Goal: Transaction & Acquisition: Purchase product/service

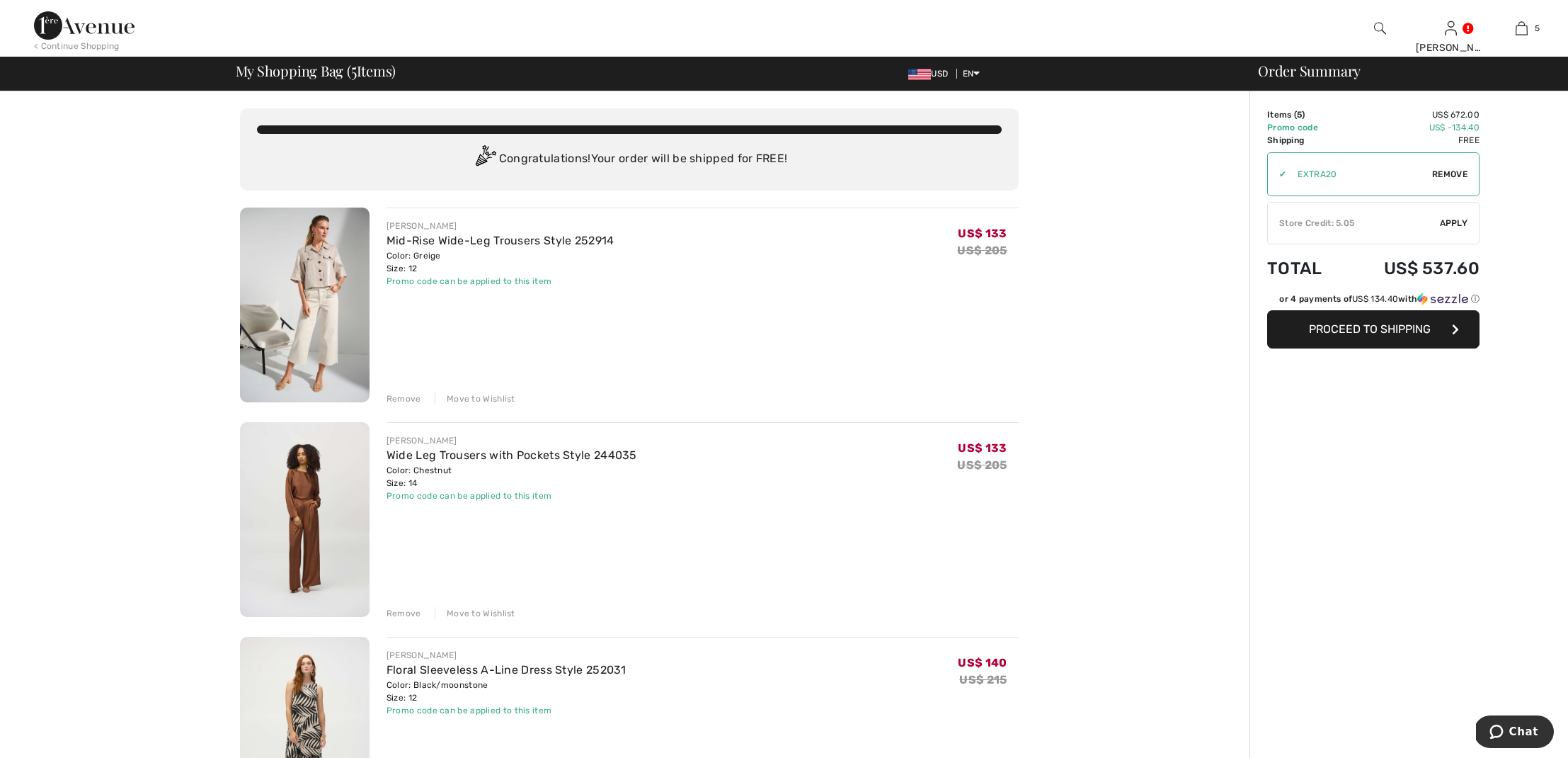
click at [400, 397] on div "Remove" at bounding box center [404, 398] width 35 height 12
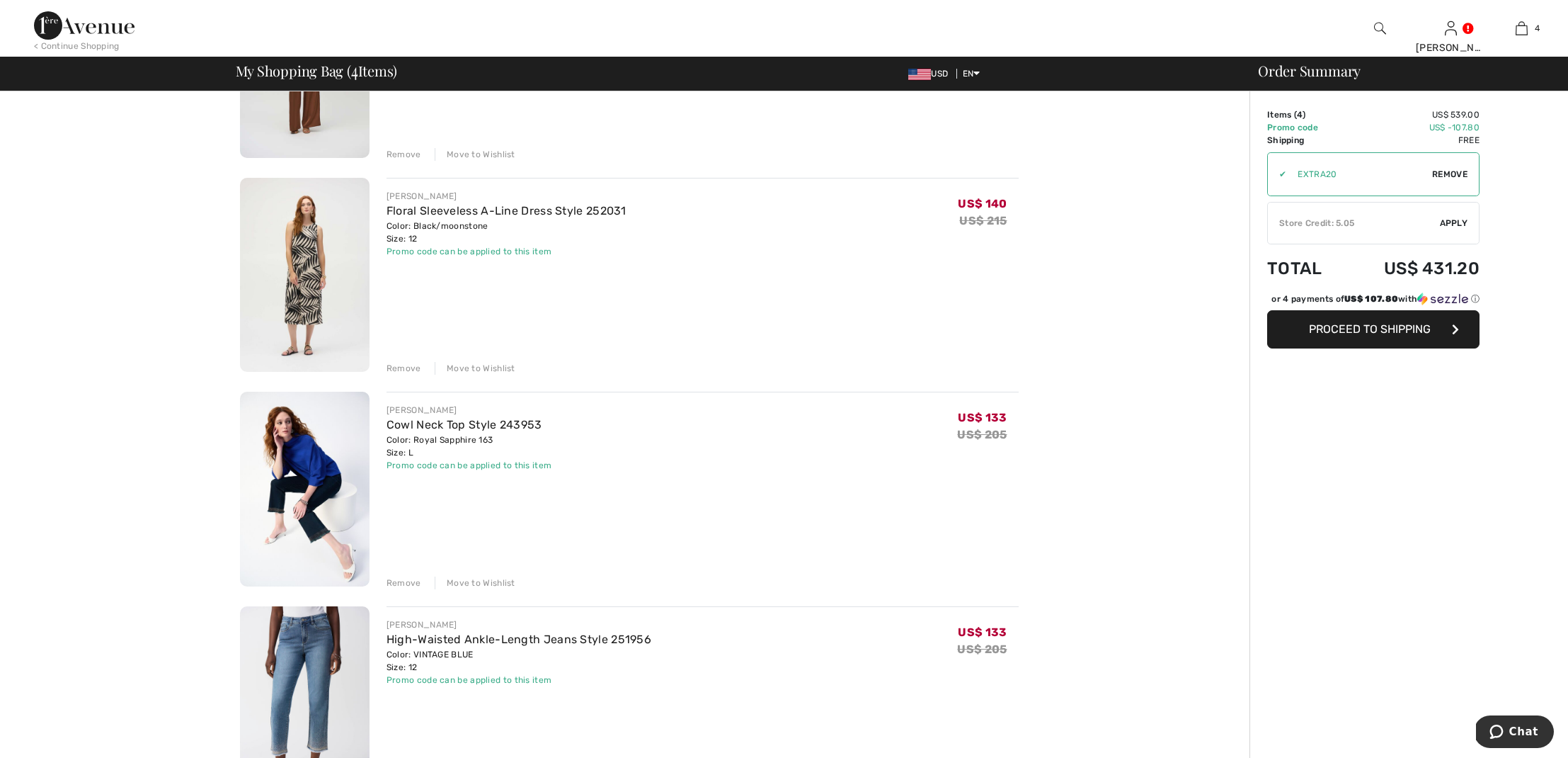
scroll to position [231, 0]
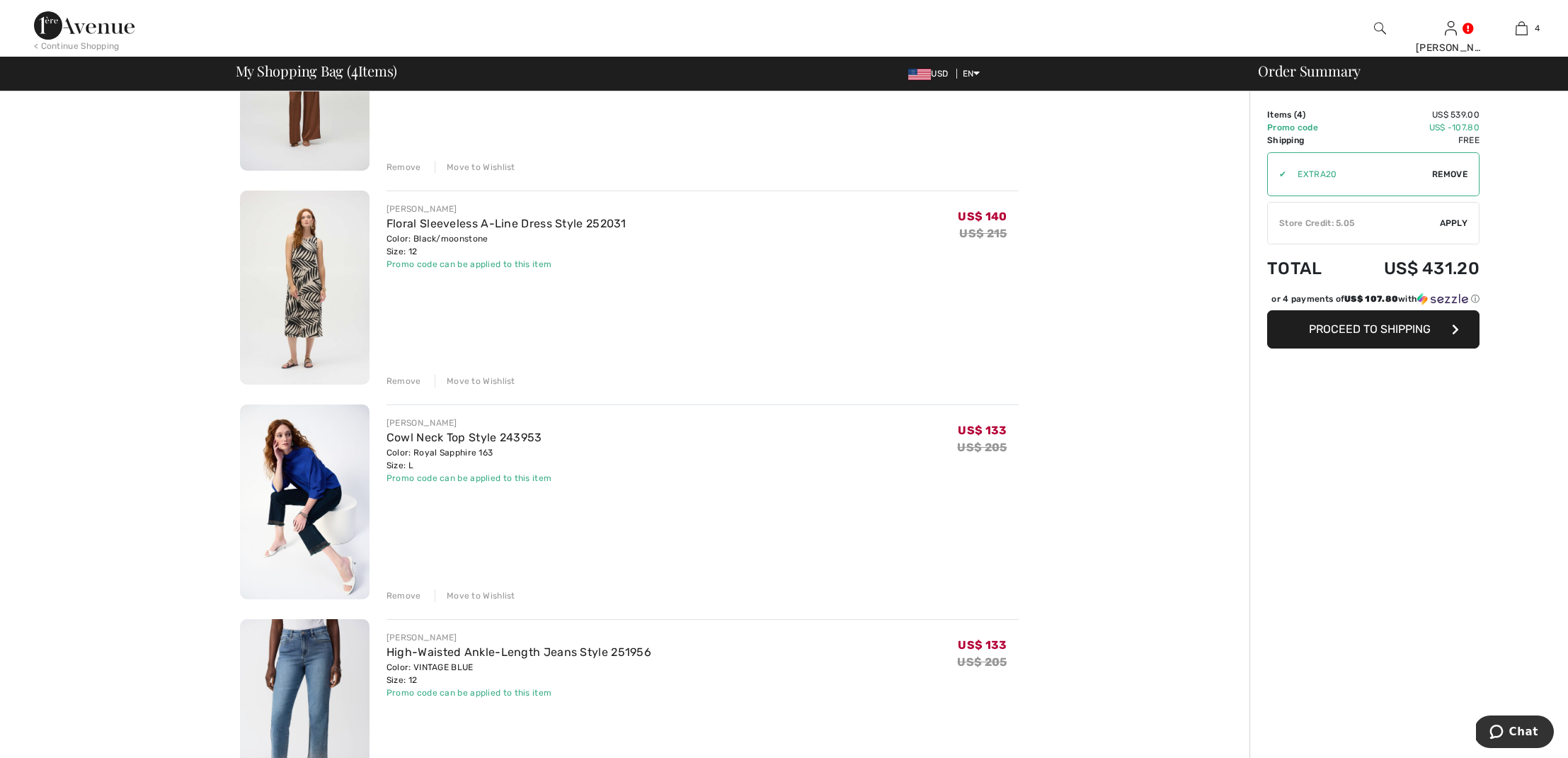
click at [396, 381] on div "Remove" at bounding box center [404, 381] width 35 height 12
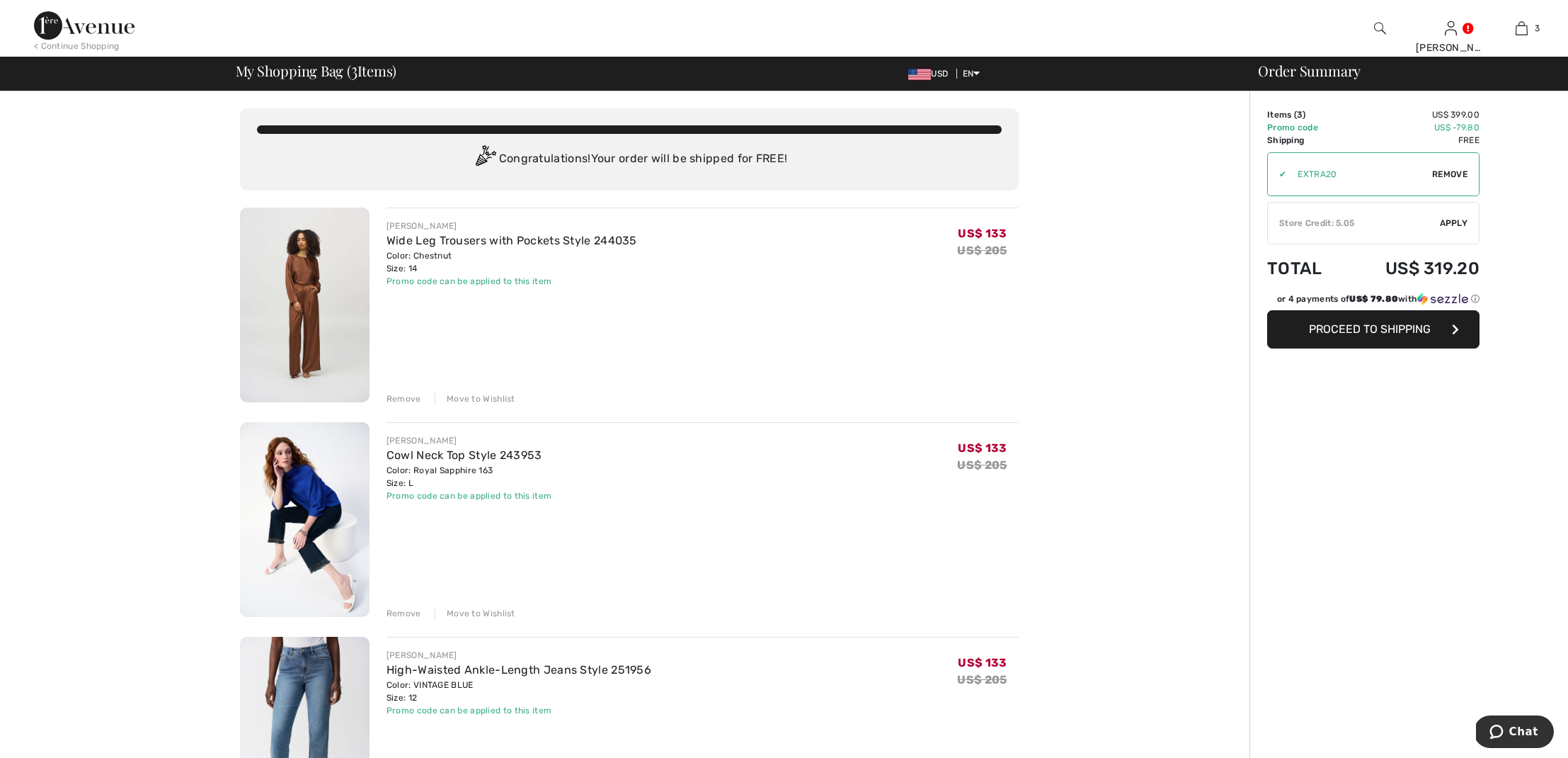
scroll to position [0, 0]
click at [486, 241] on link "Wide Leg Trousers with Pockets Style 244035" at bounding box center [512, 241] width 250 height 13
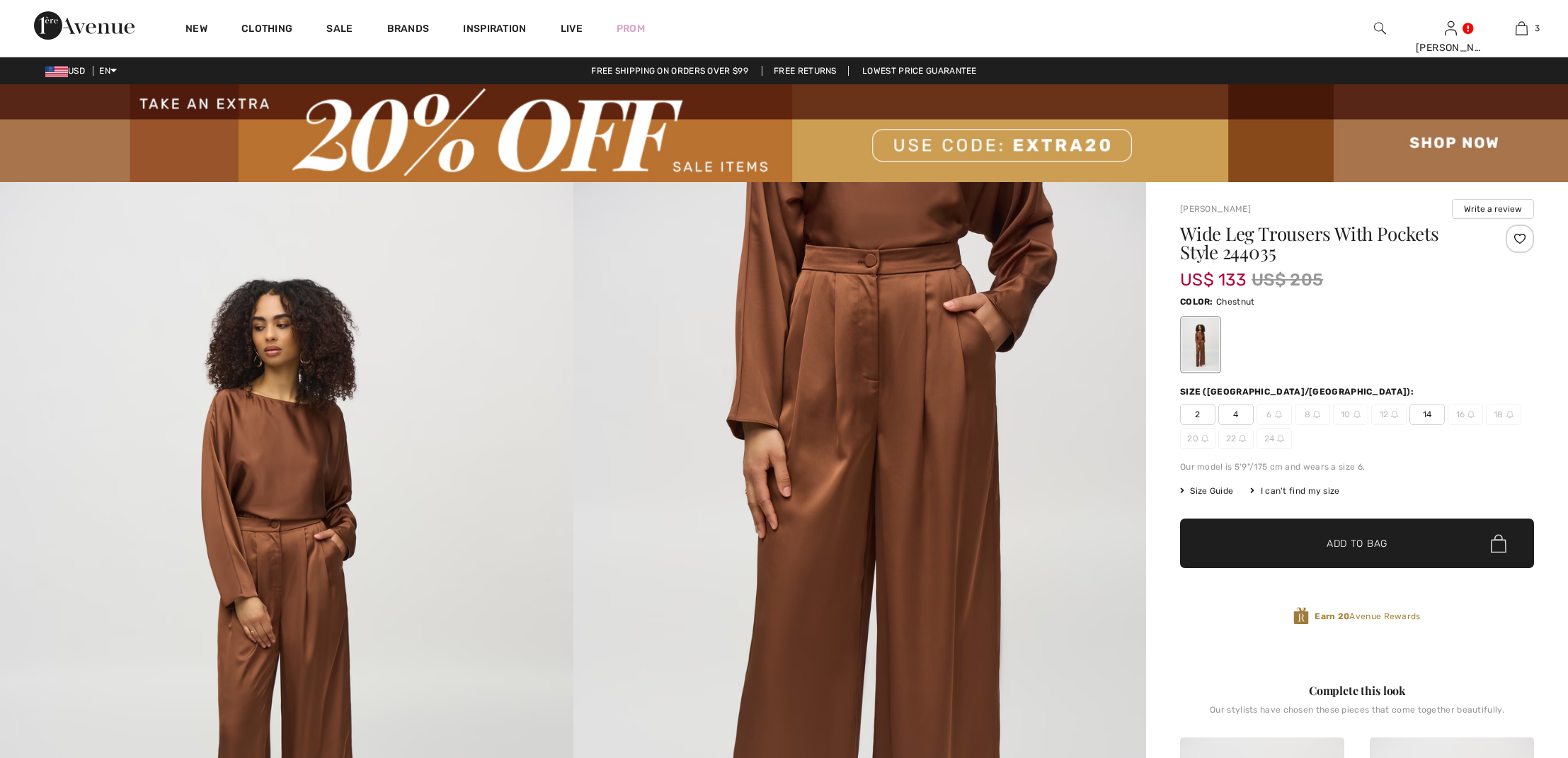
checkbox input "true"
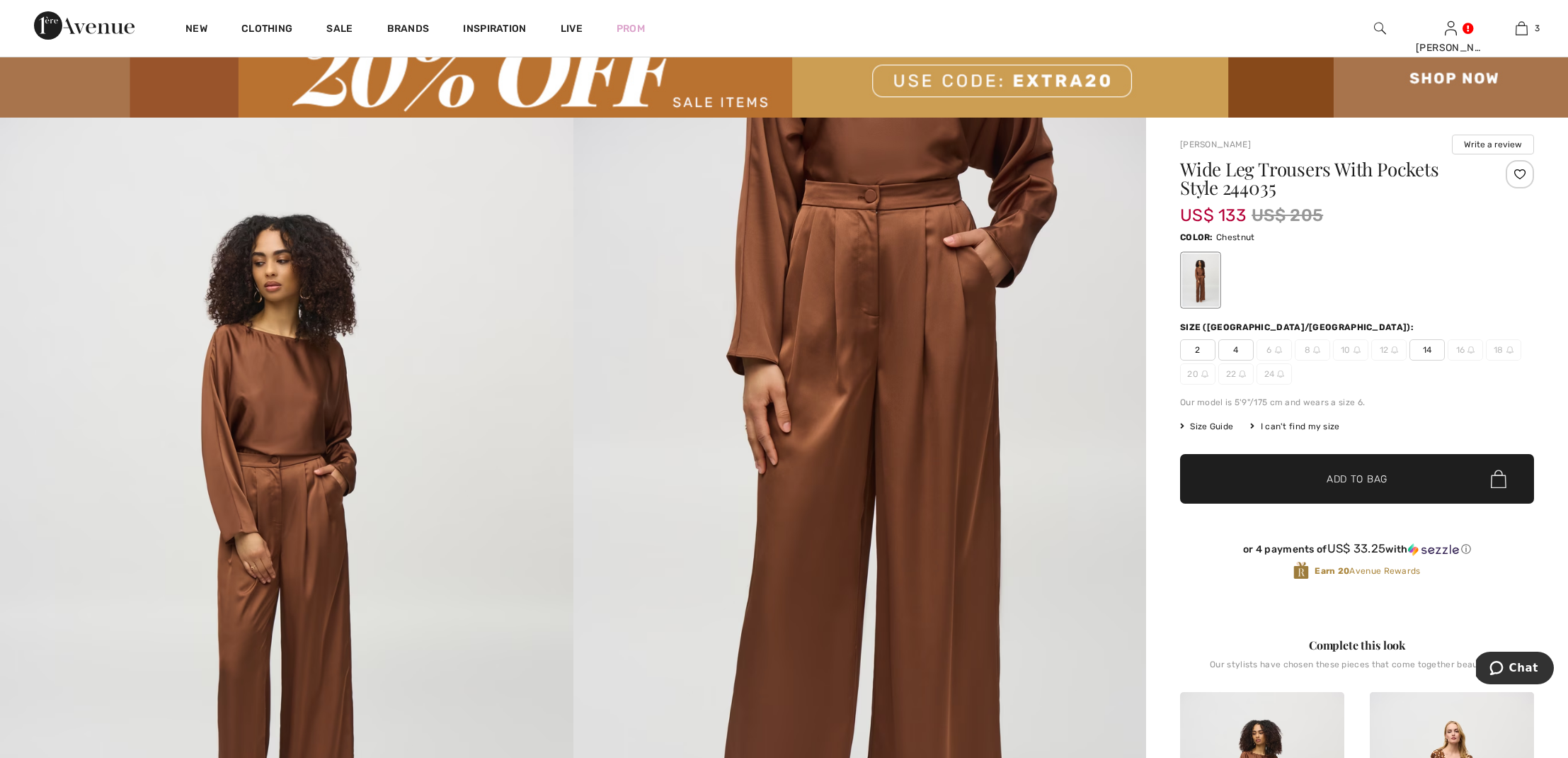
scroll to position [64, 0]
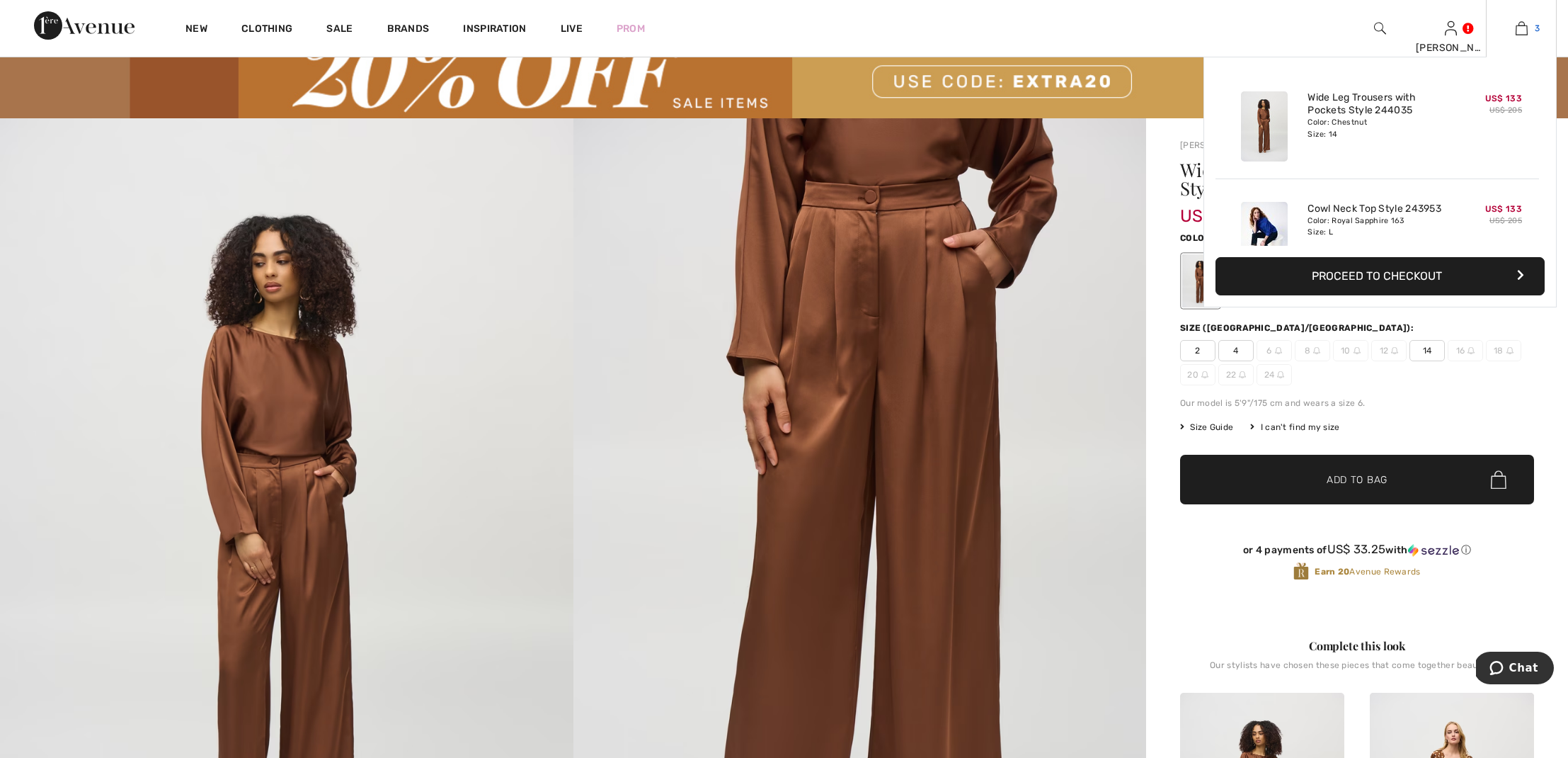
click at [1517, 33] on img at bounding box center [1522, 28] width 12 height 17
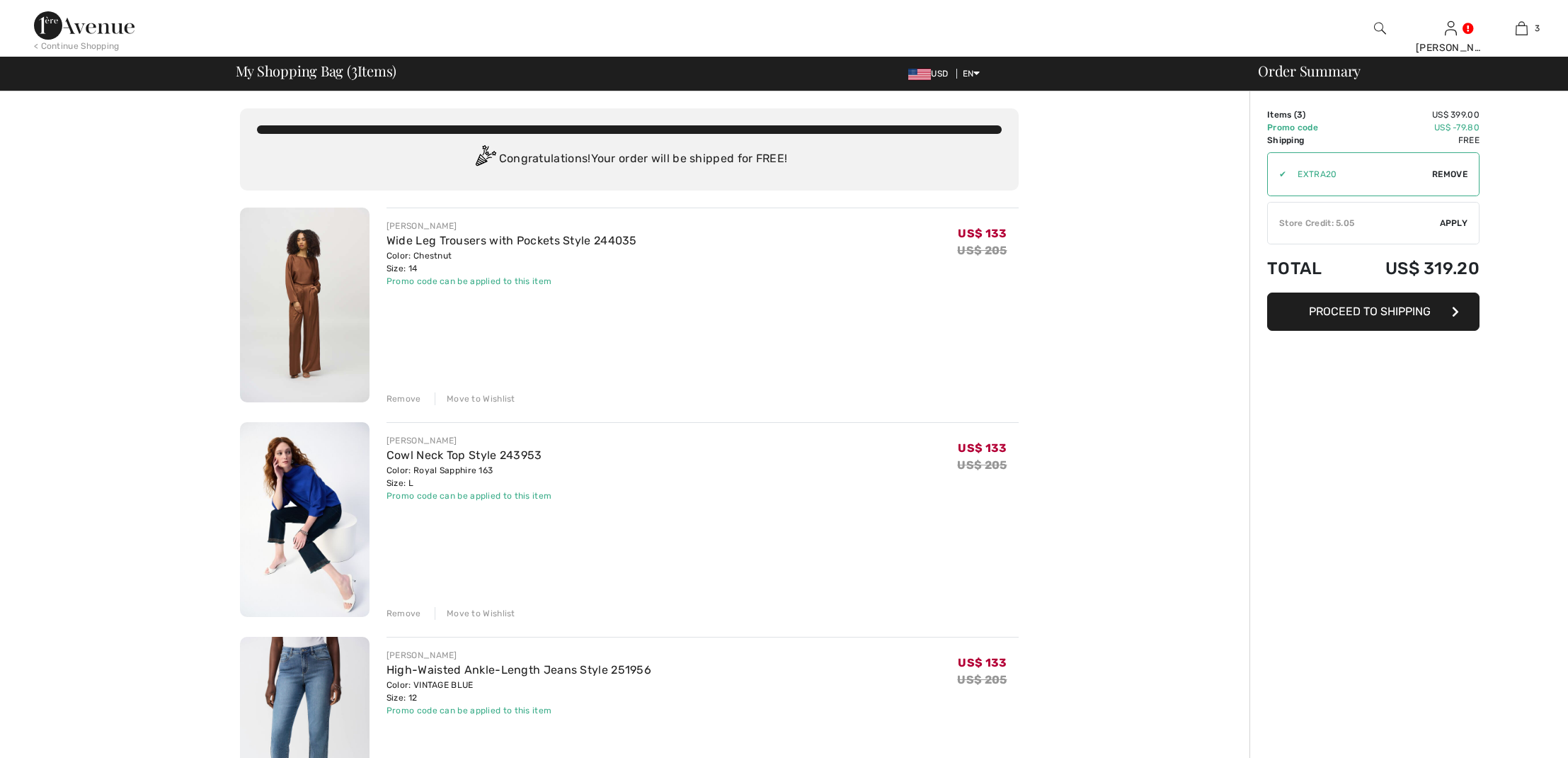
checkbox input "true"
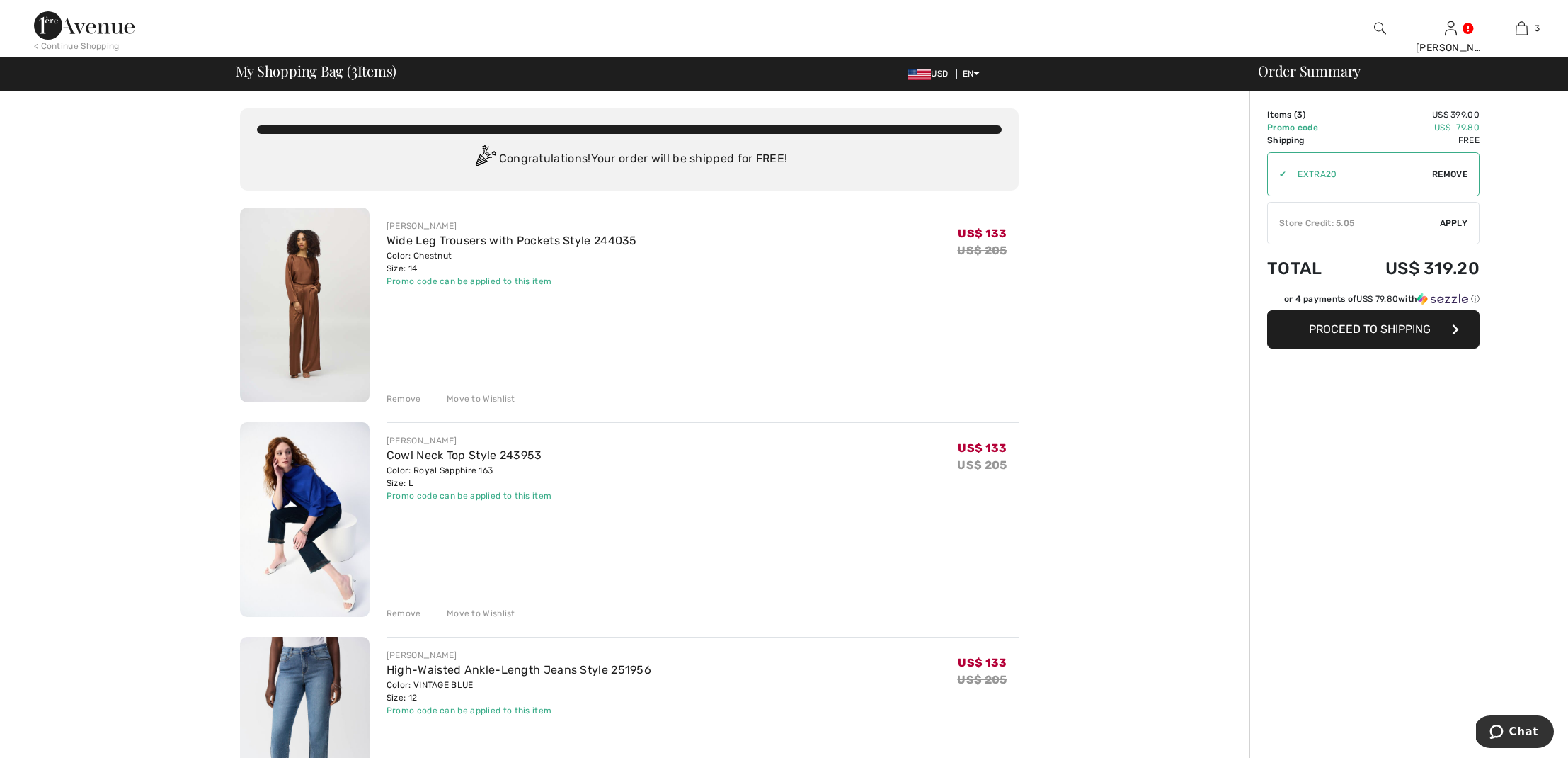
click at [400, 397] on div "Remove" at bounding box center [404, 398] width 35 height 12
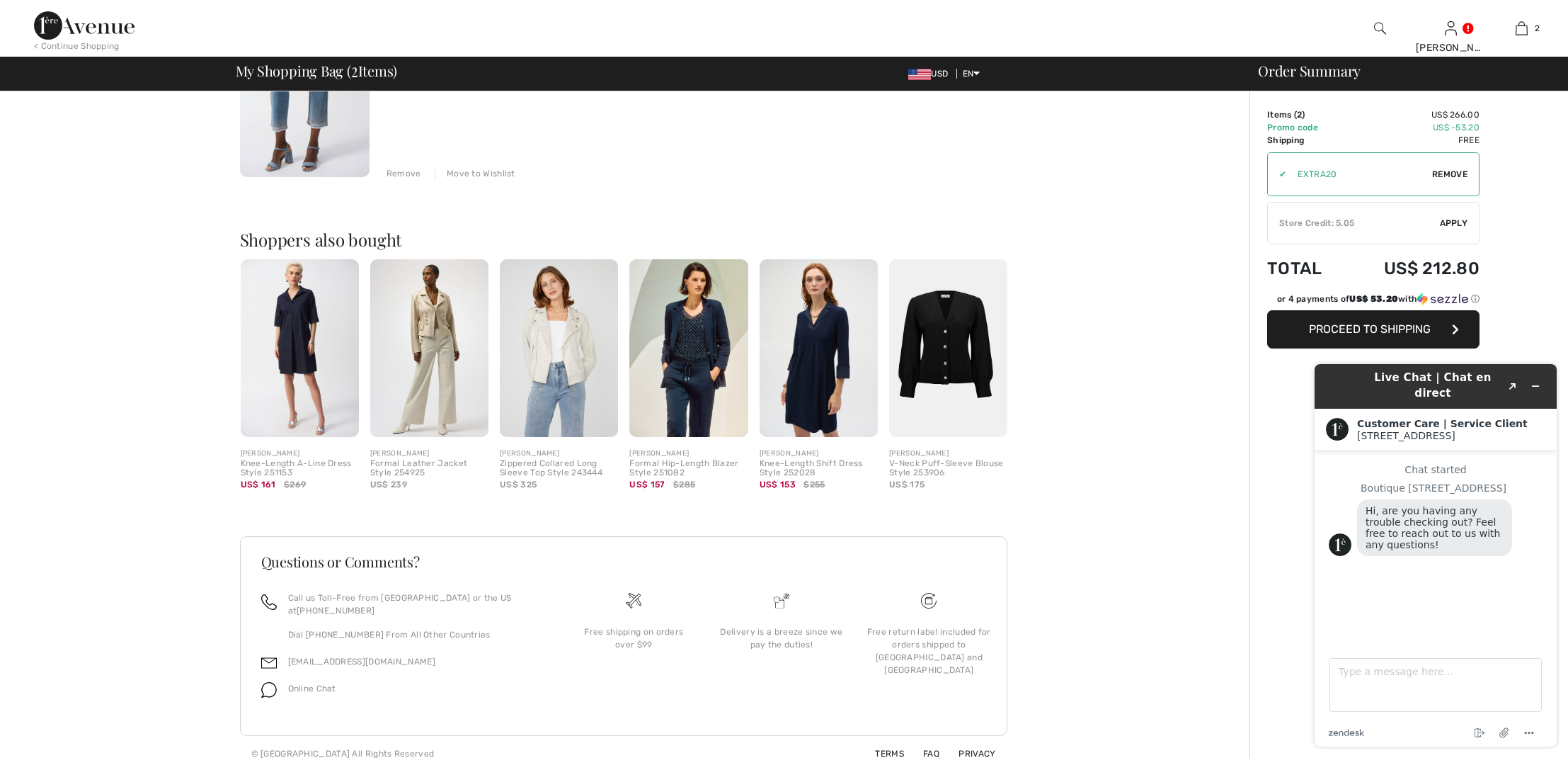
click at [1358, 222] on div "Store Credit: 5.05" at bounding box center [1353, 222] width 172 height 12
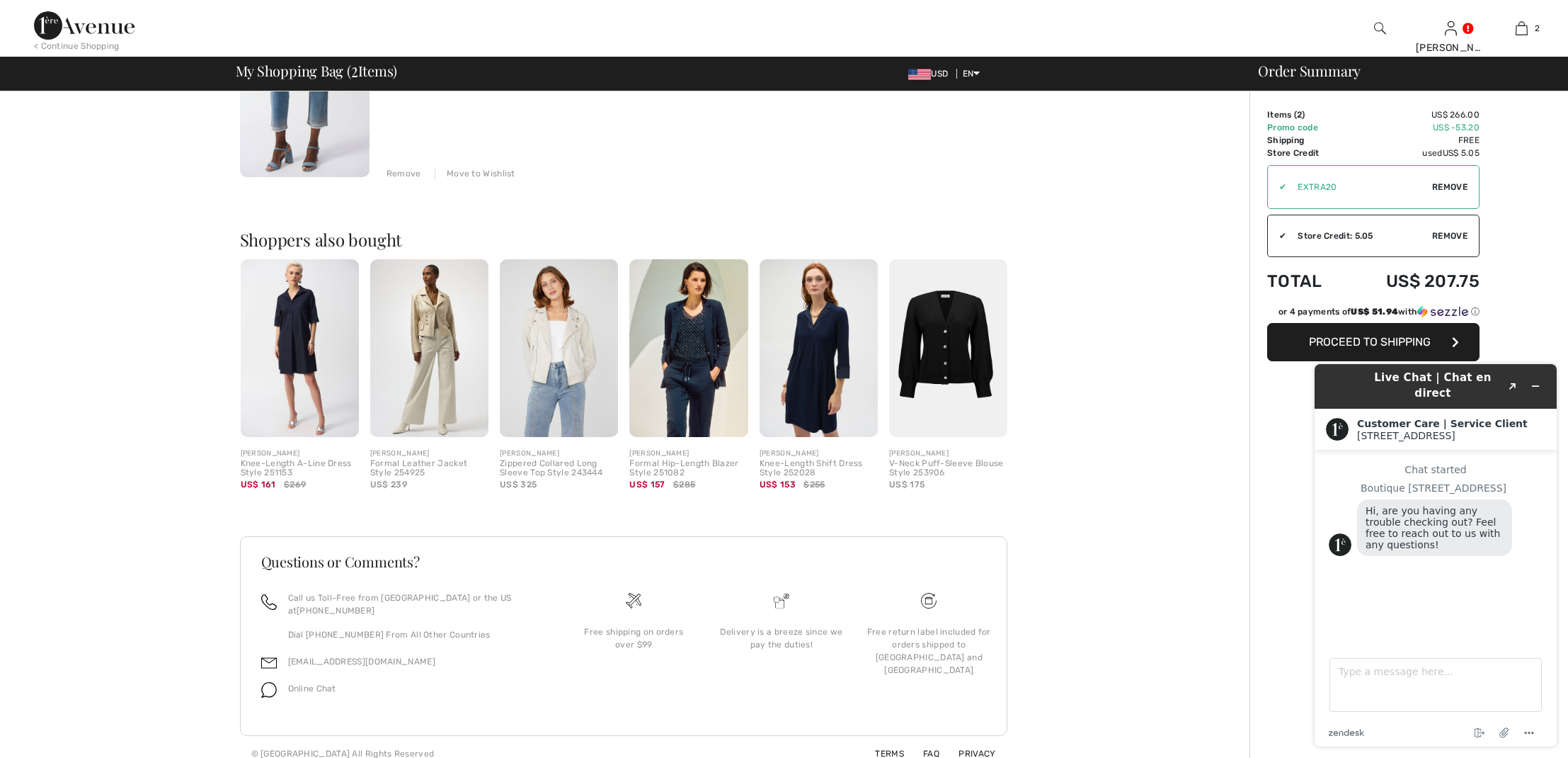
click at [1332, 337] on span "Proceed to Shipping" at bounding box center [1370, 342] width 122 height 13
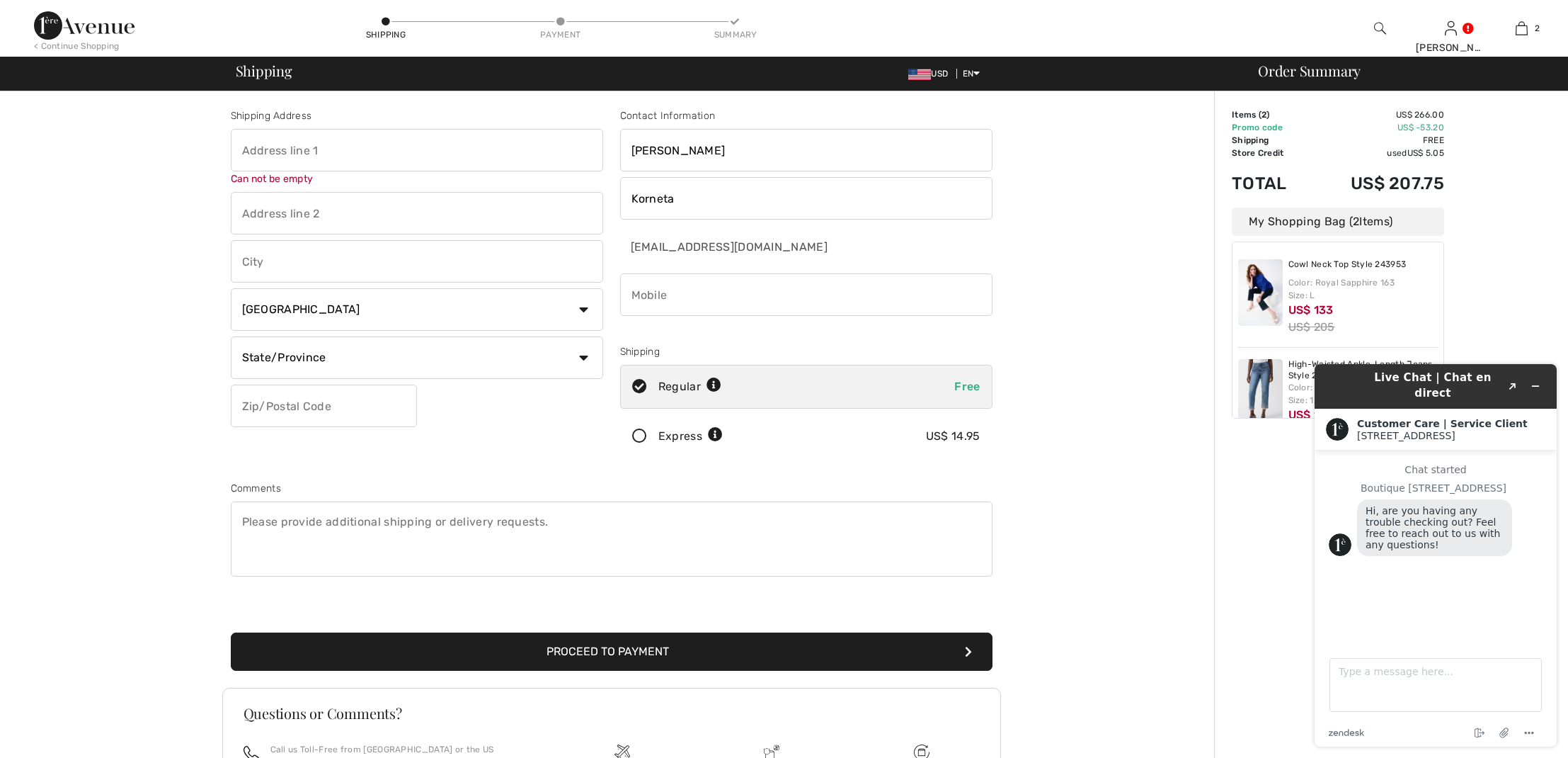
drag, startPoint x: 708, startPoint y: 149, endPoint x: 632, endPoint y: 149, distance: 76.0
drag, startPoint x: 685, startPoint y: 152, endPoint x: 716, endPoint y: 153, distance: 31.0
click at [685, 152] on input "Aubrey" at bounding box center [806, 149] width 372 height 42
click at [988, 153] on input "Aubrey" at bounding box center [806, 149] width 372 height 42
type input "124 W Polk"
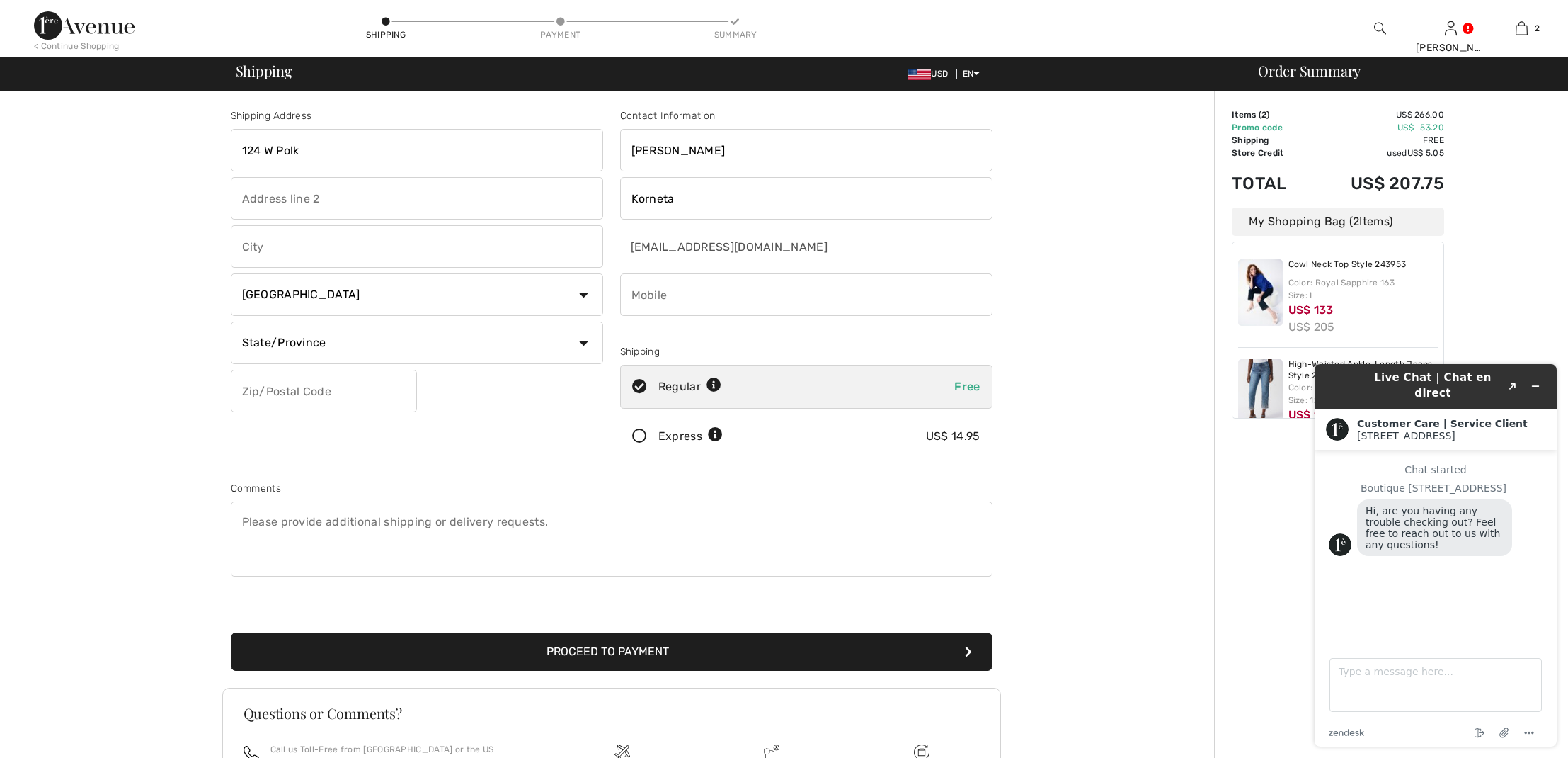
type input "Unit 505"
type input "Chicago"
select select "0"
type input "60605"
type input "Lisa"
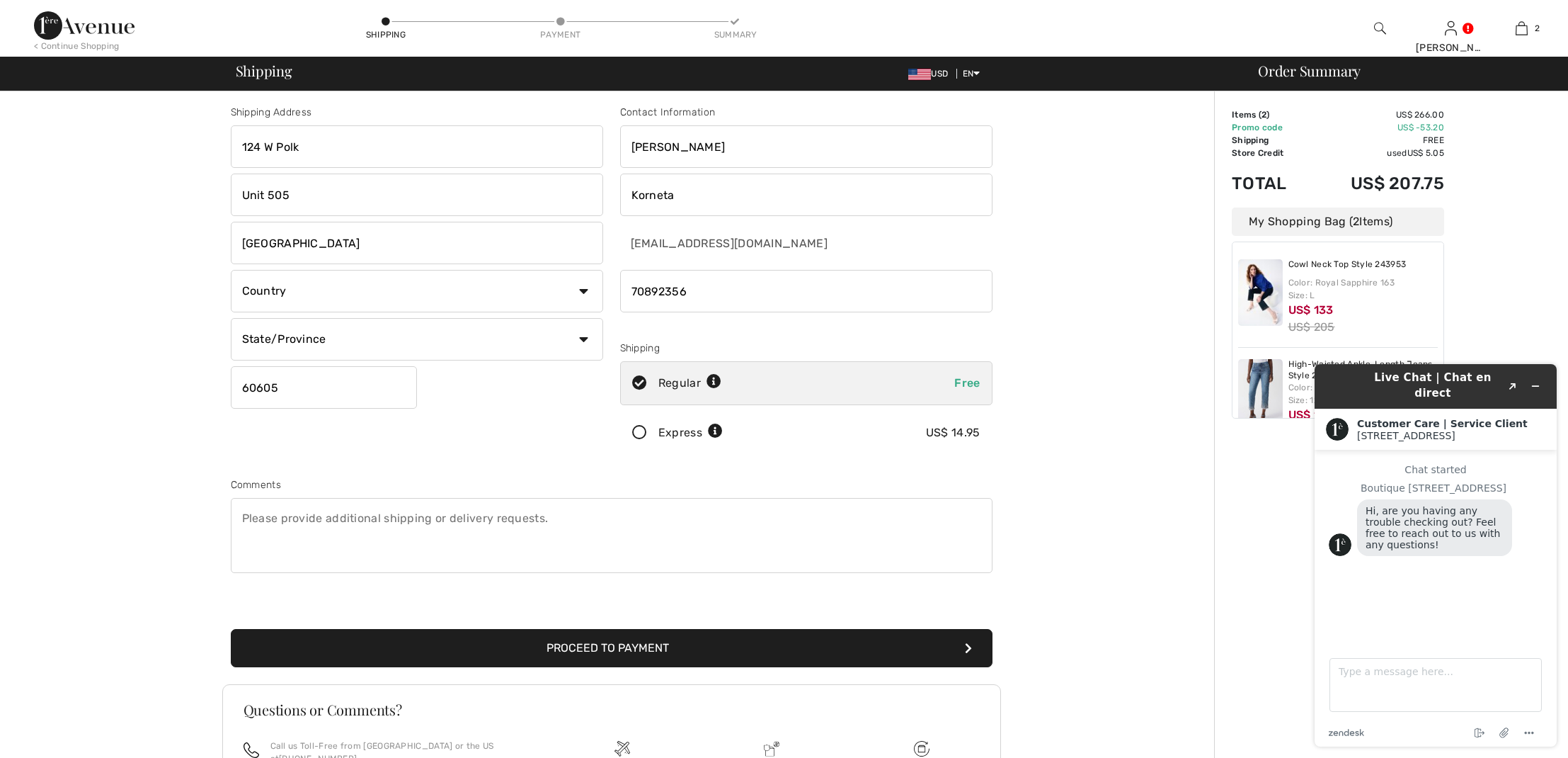
type input "7089235678"
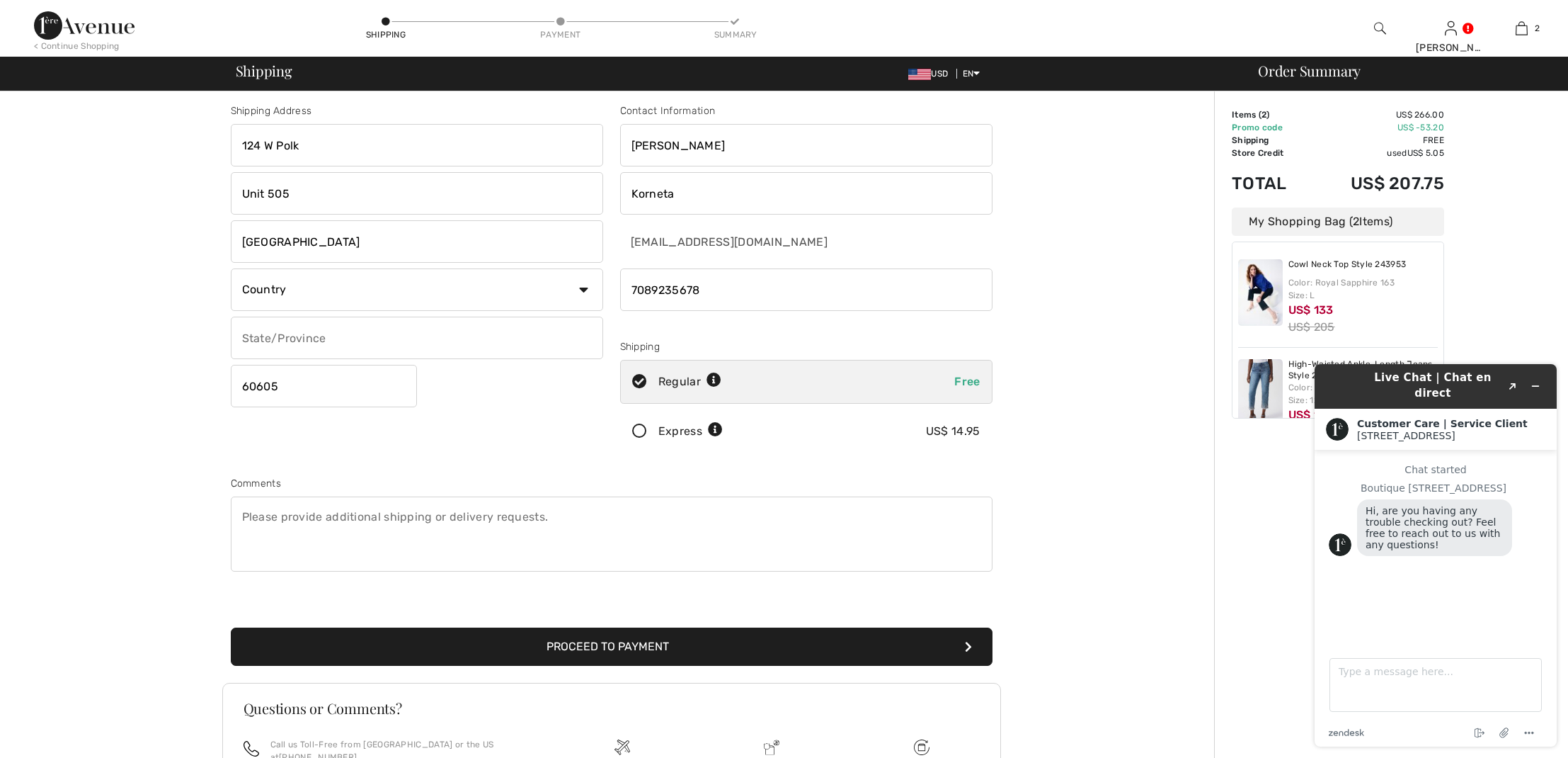
type input "IL"
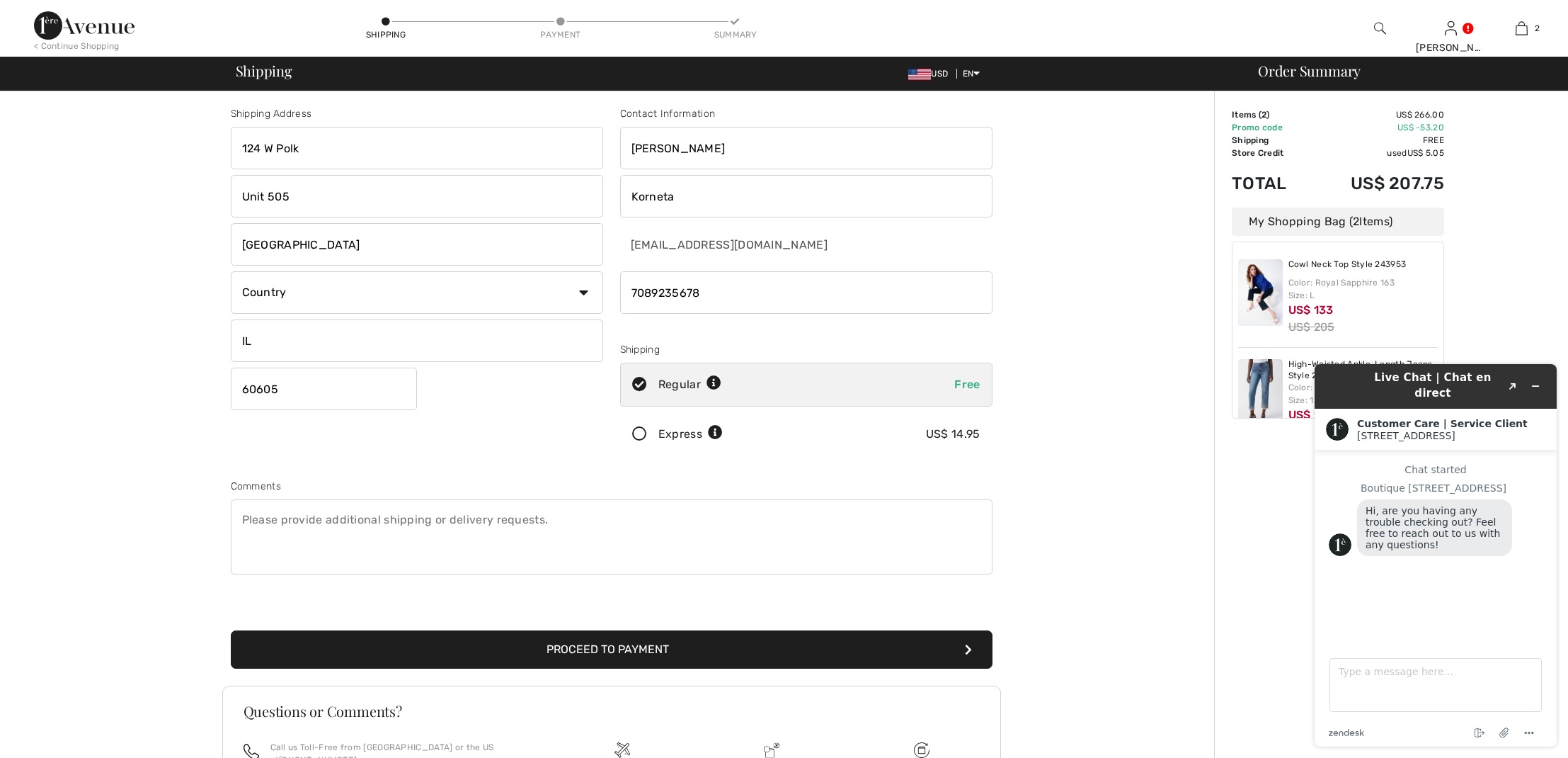
scroll to position [2, 1]
drag, startPoint x: 707, startPoint y: 289, endPoint x: 628, endPoint y: 293, distance: 79.1
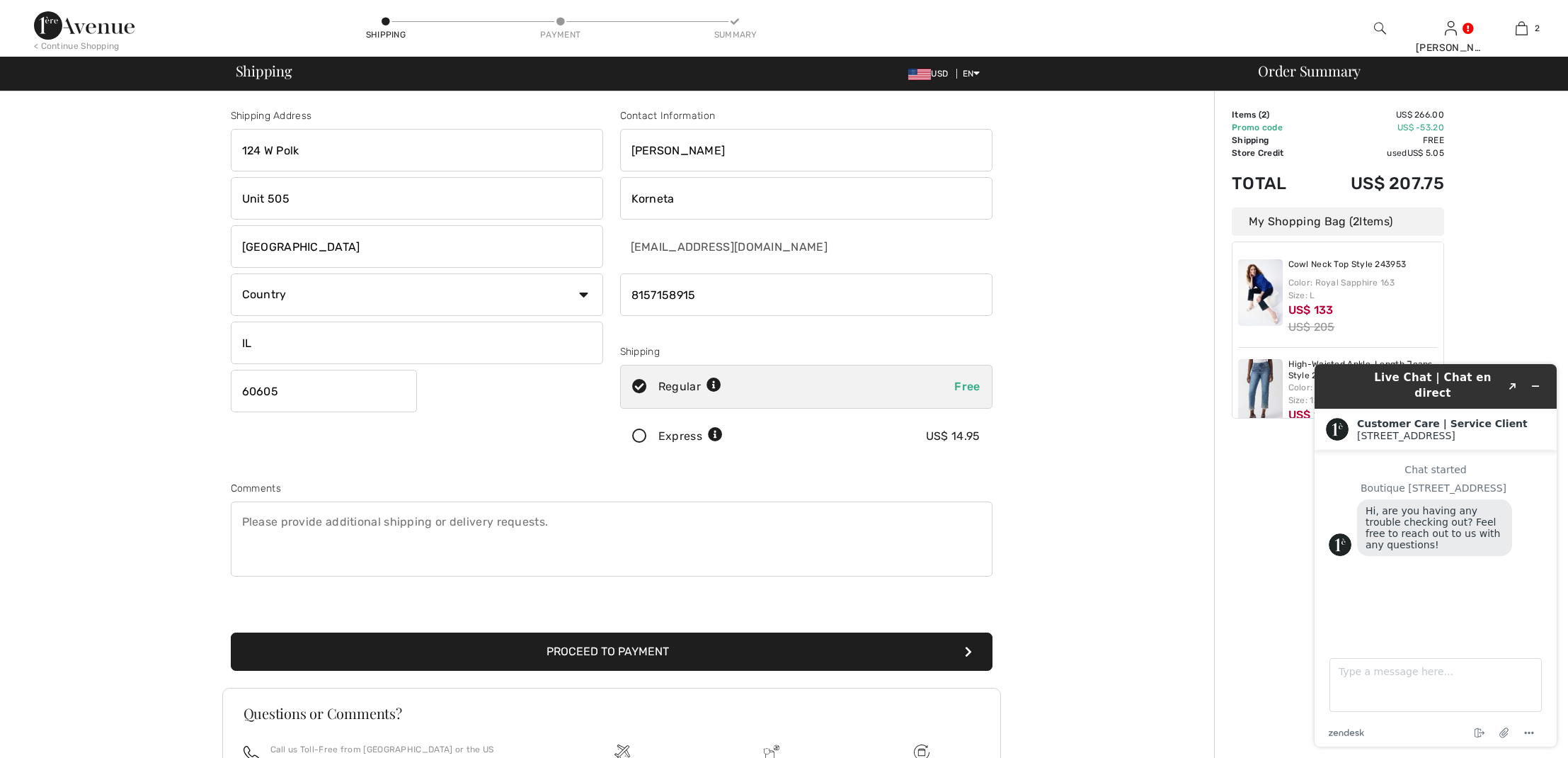
type input "8157158915"
click at [789, 338] on div at bounding box center [806, 330] width 372 height 17
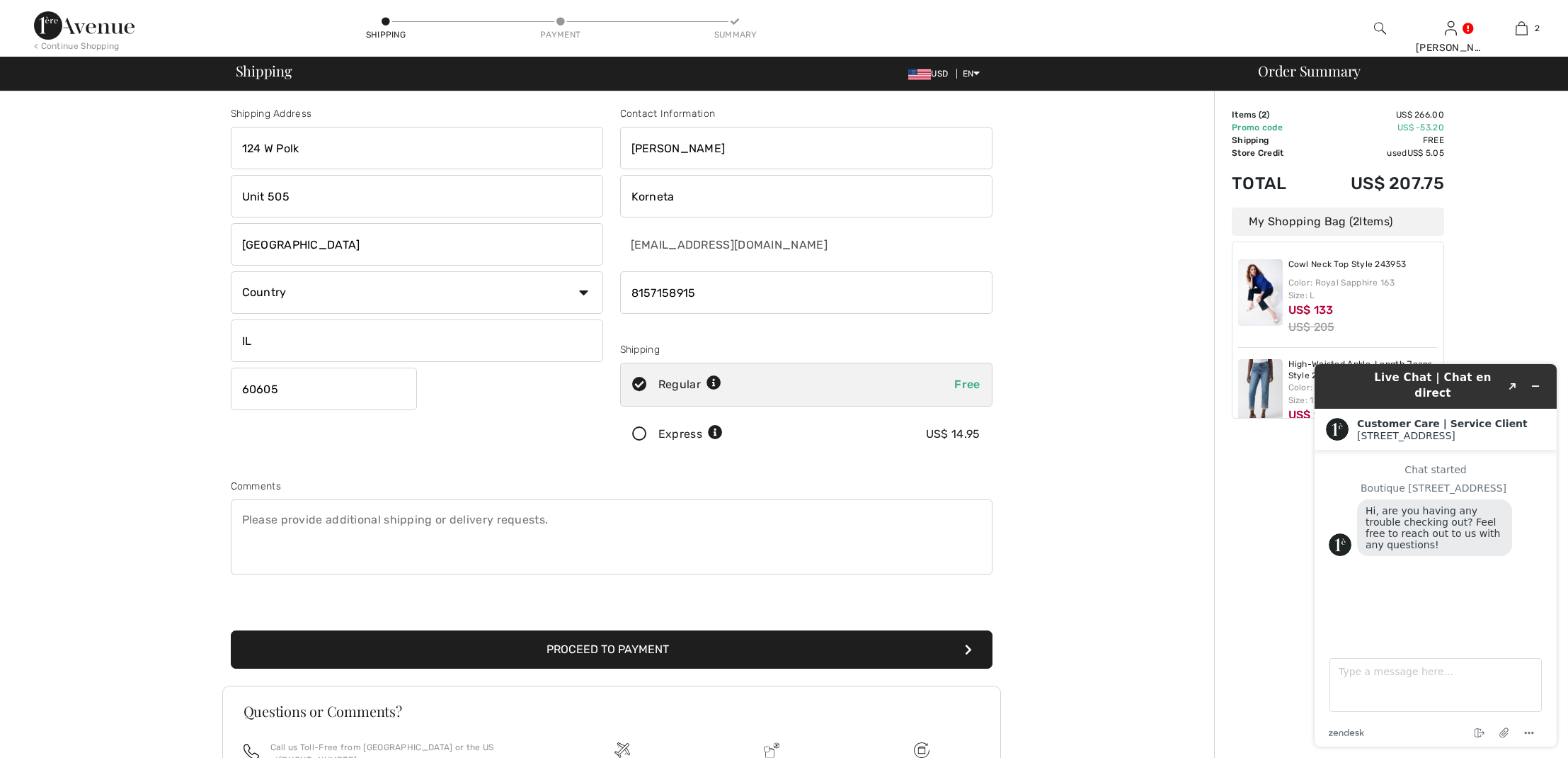
click at [308, 522] on textarea at bounding box center [611, 537] width 762 height 75
click at [279, 538] on textarea at bounding box center [611, 537] width 762 height 75
click at [418, 518] on textarea "at Butterfly intercom enter code626937" at bounding box center [611, 537] width 762 height 75
click at [420, 520] on textarea "at Butterfly intercom enter code626937" at bounding box center [611, 537] width 762 height 75
click at [361, 519] on textarea "at Butterfly intercom enter code 626937" at bounding box center [611, 537] width 762 height 75
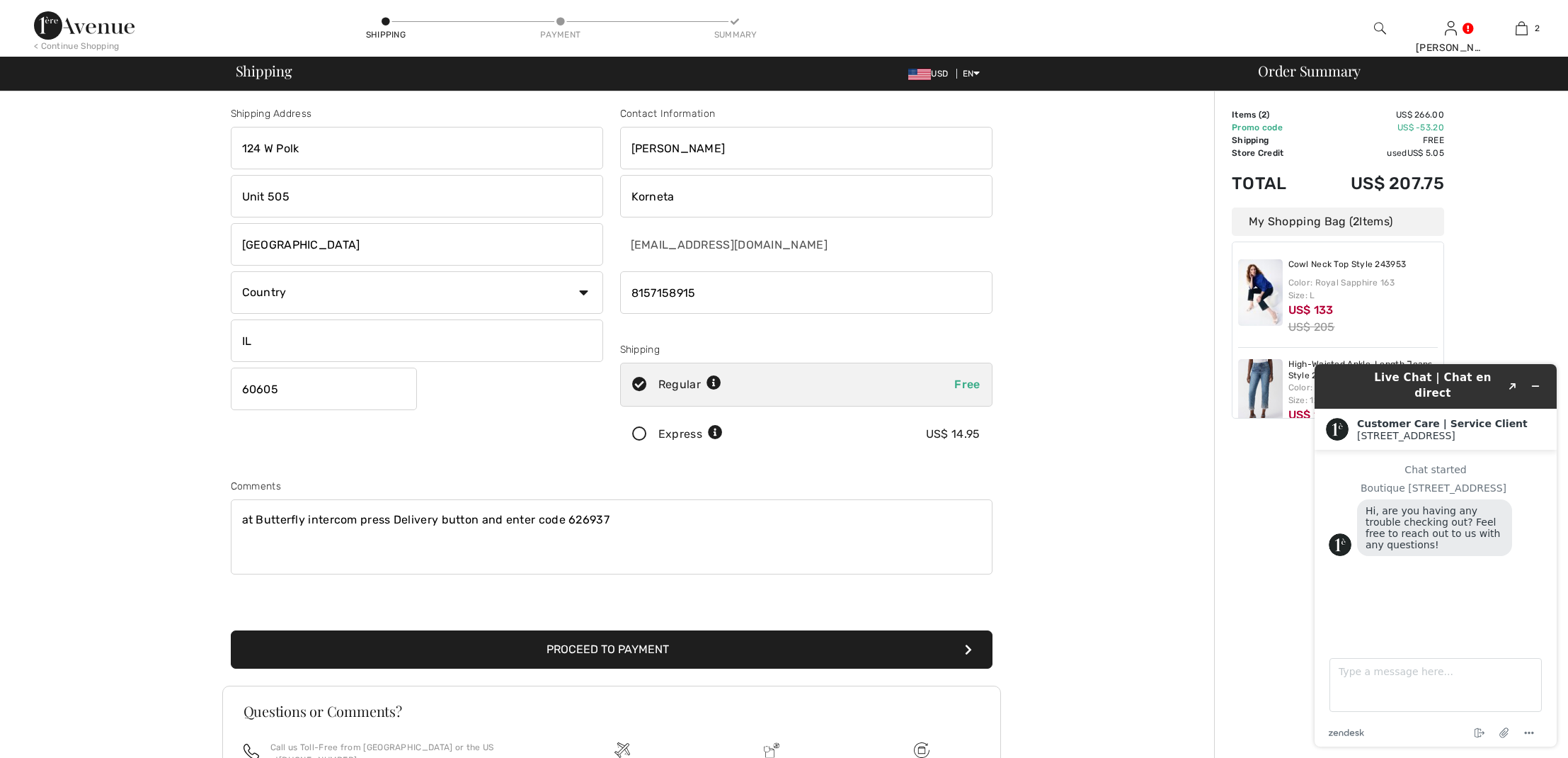
type textarea "at Butterfly intercom press Delivery button and enter code 626937"
click at [607, 647] on button "Proceed to Payment" at bounding box center [611, 649] width 762 height 38
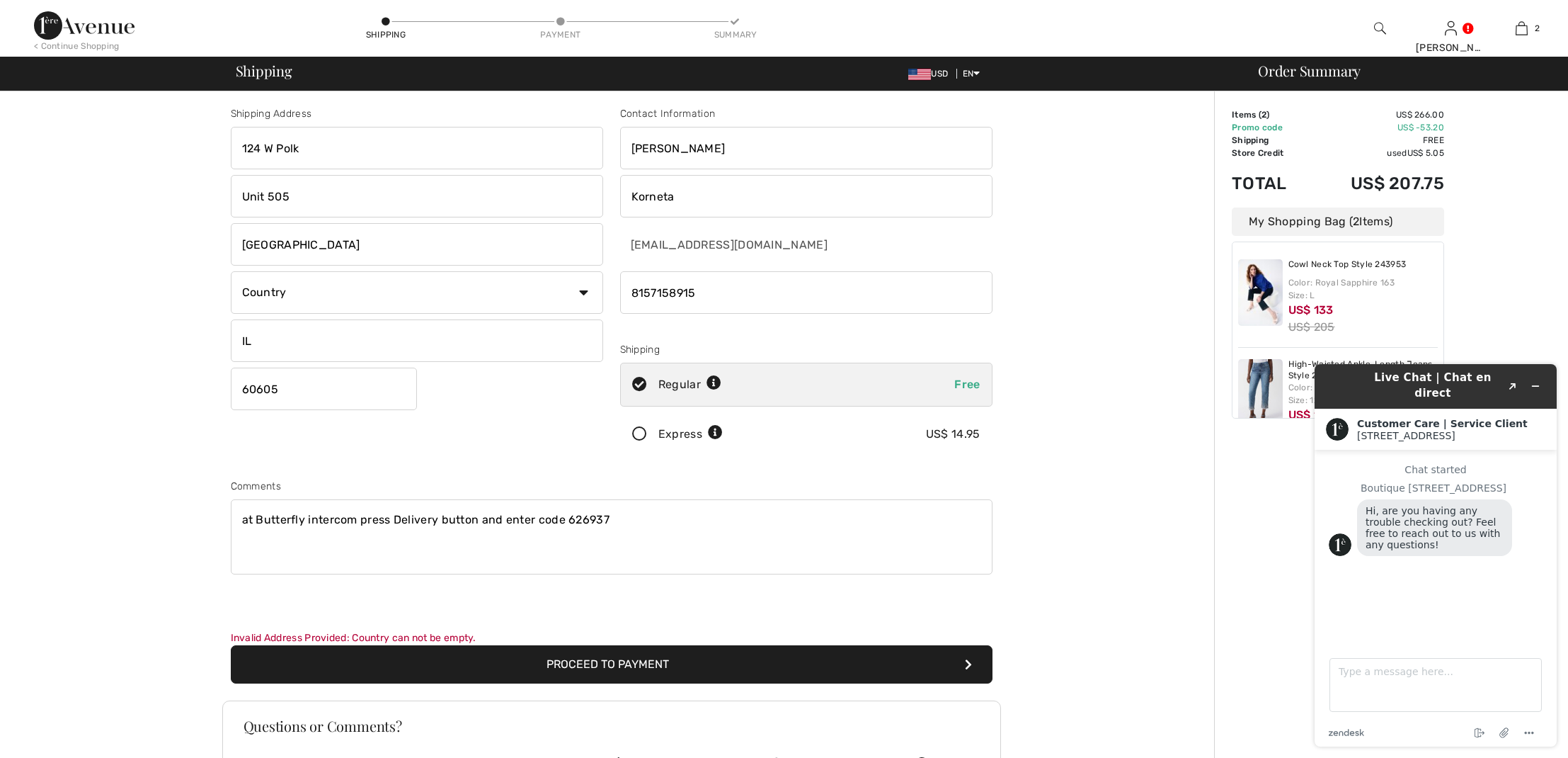
select select "US"
select select "IL"
click at [492, 663] on button "Proceed to Payment" at bounding box center [611, 664] width 762 height 38
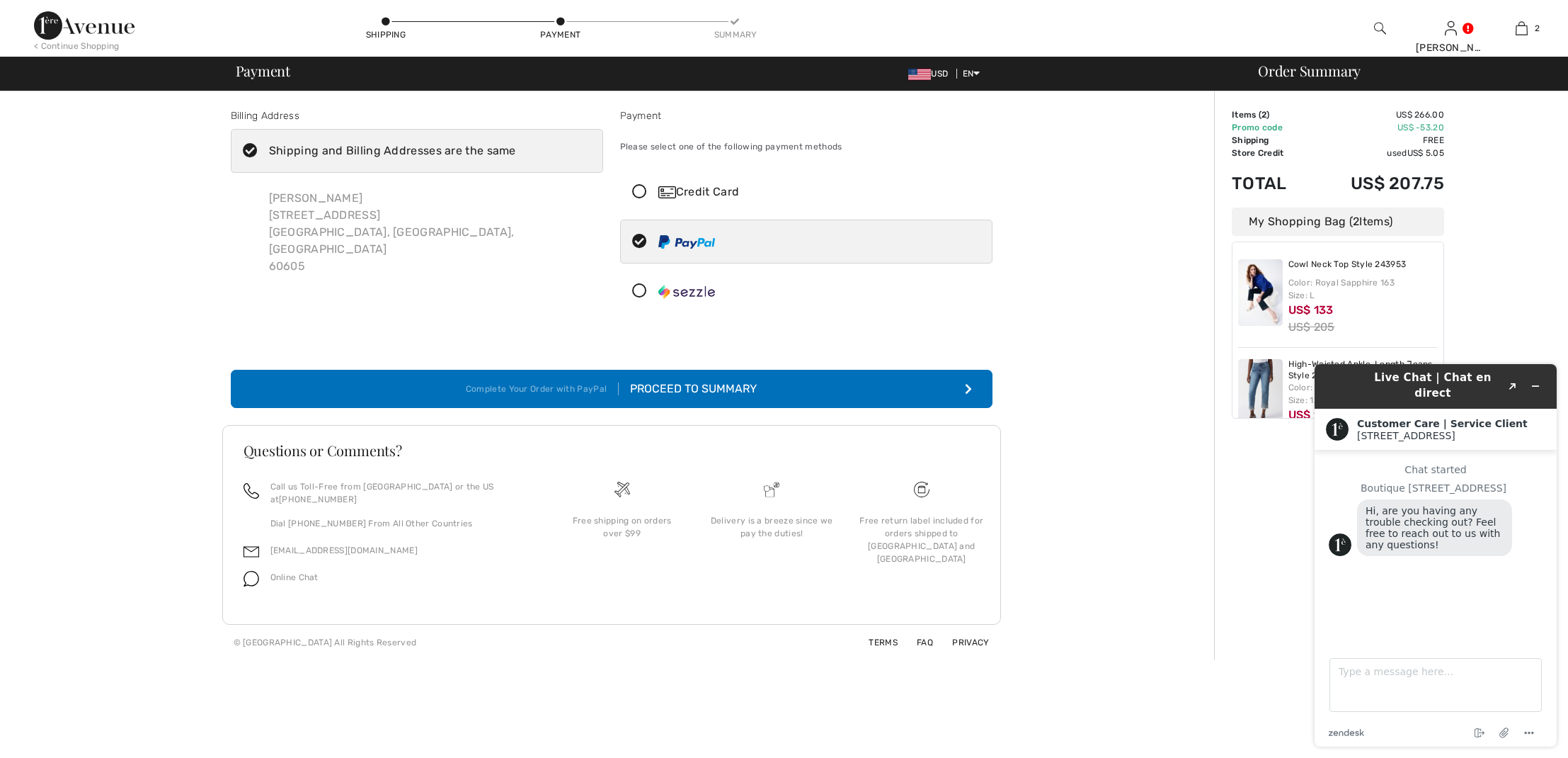
click at [641, 188] on icon at bounding box center [639, 192] width 37 height 15
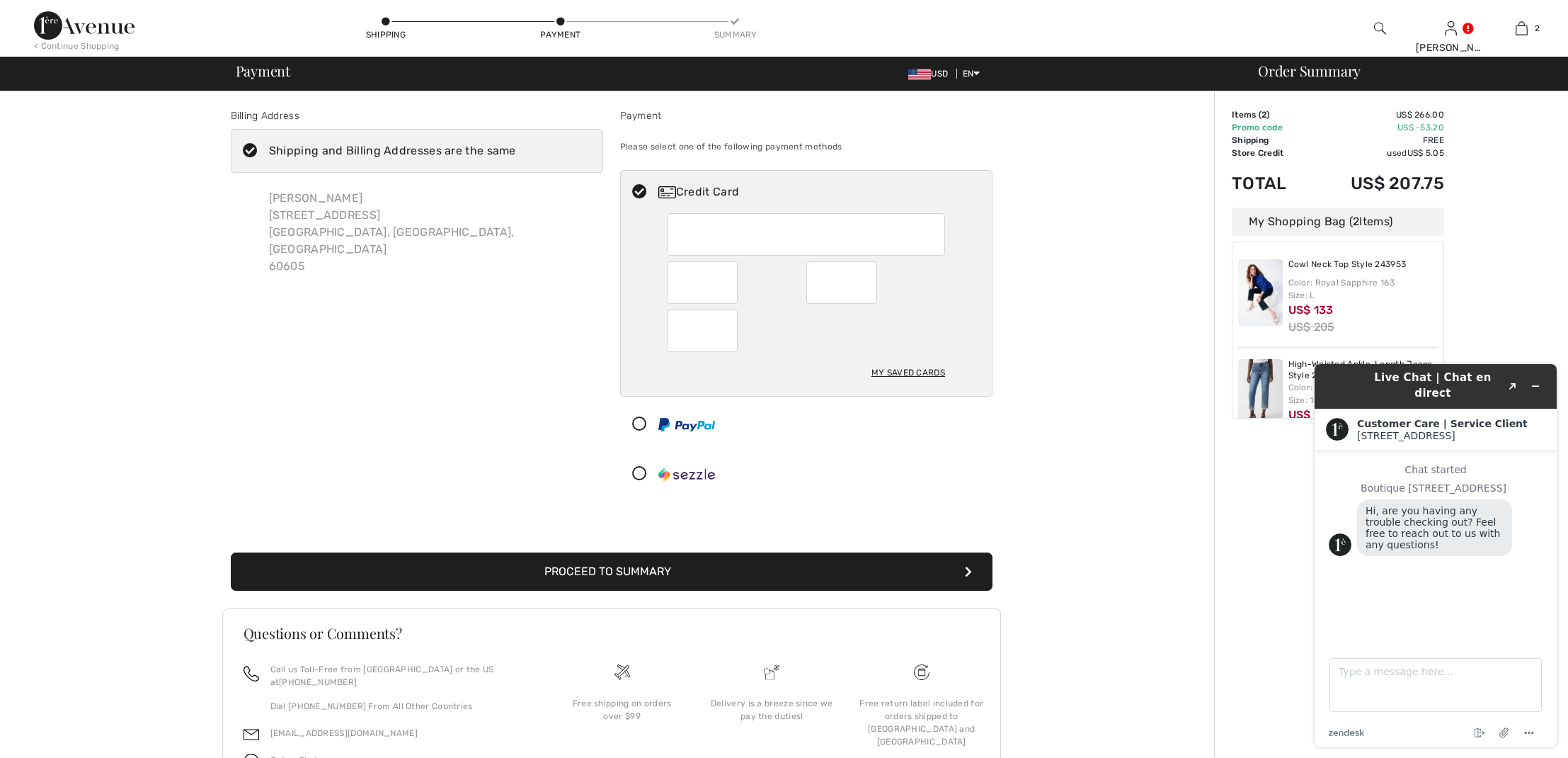
click at [636, 564] on button "Proceed to Summary" at bounding box center [611, 571] width 762 height 38
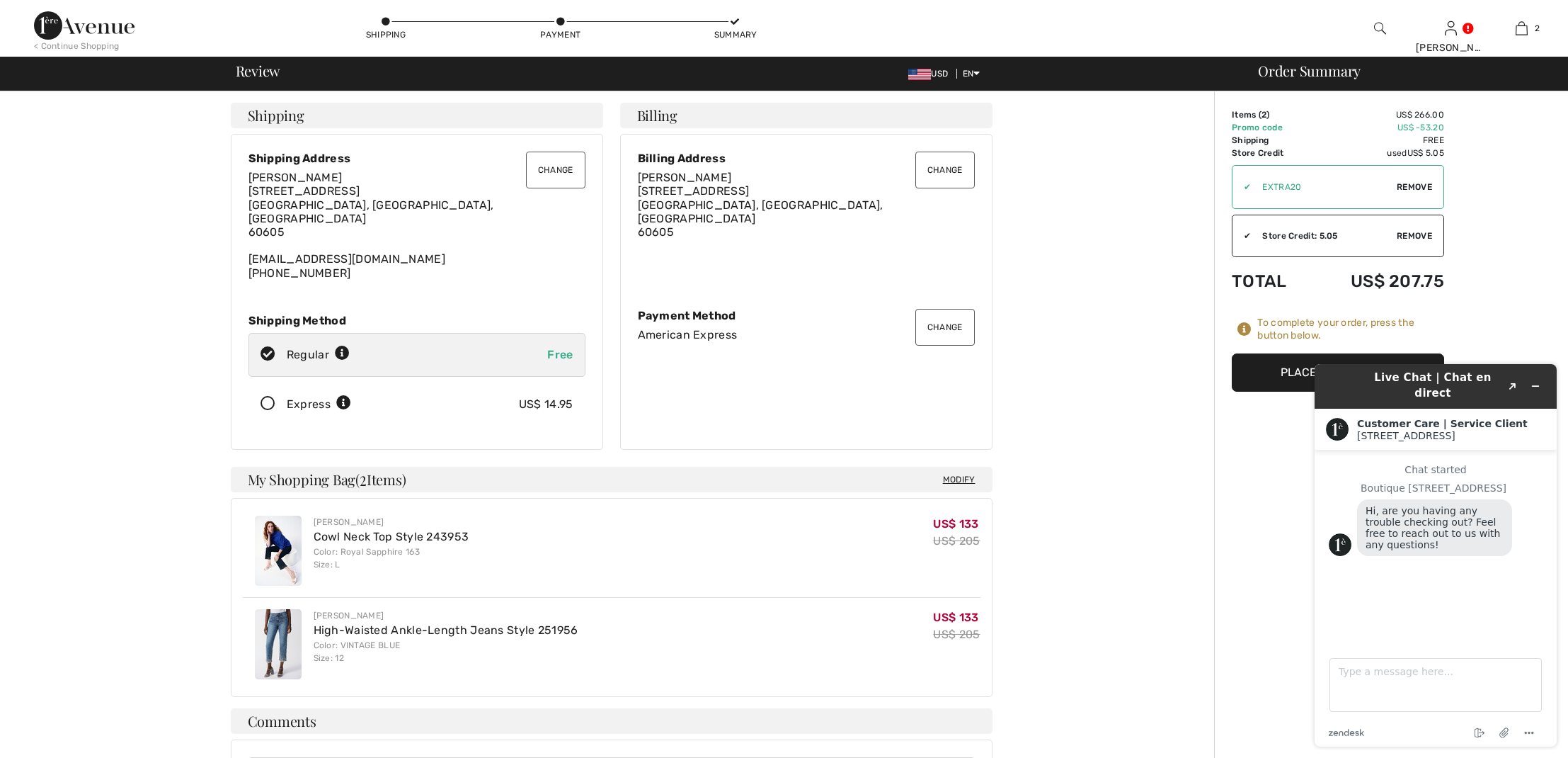
click at [1274, 388] on button "Place Your Order" at bounding box center [1338, 372] width 212 height 38
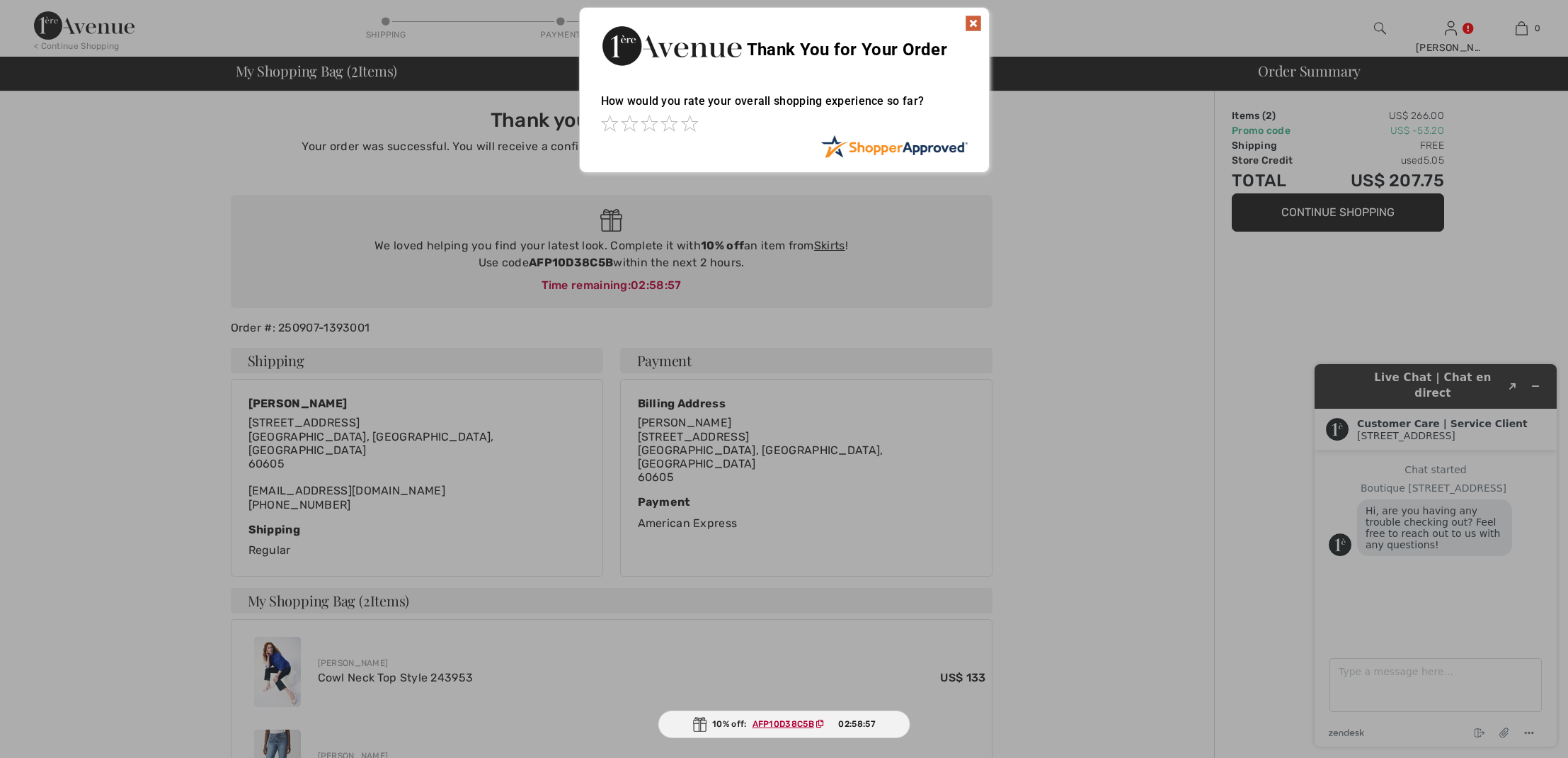
click at [975, 23] on img at bounding box center [973, 23] width 17 height 17
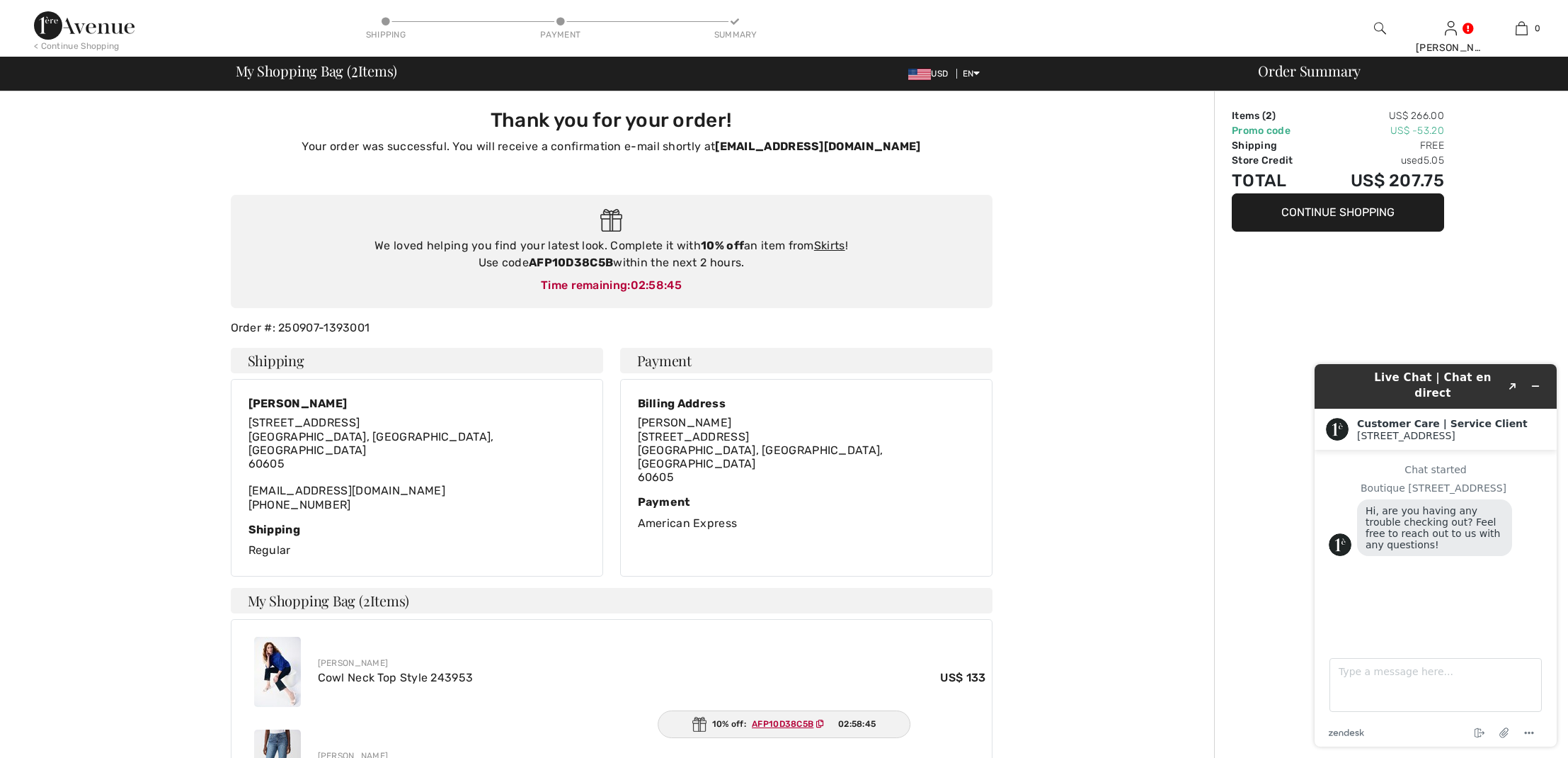
drag, startPoint x: 532, startPoint y: 262, endPoint x: 612, endPoint y: 268, distance: 80.2
click at [612, 268] on strong "AFP10D38C5B" at bounding box center [571, 262] width 85 height 13
copy div "AFP10D38C5B"
click at [828, 245] on link "Skirts" at bounding box center [830, 245] width 32 height 13
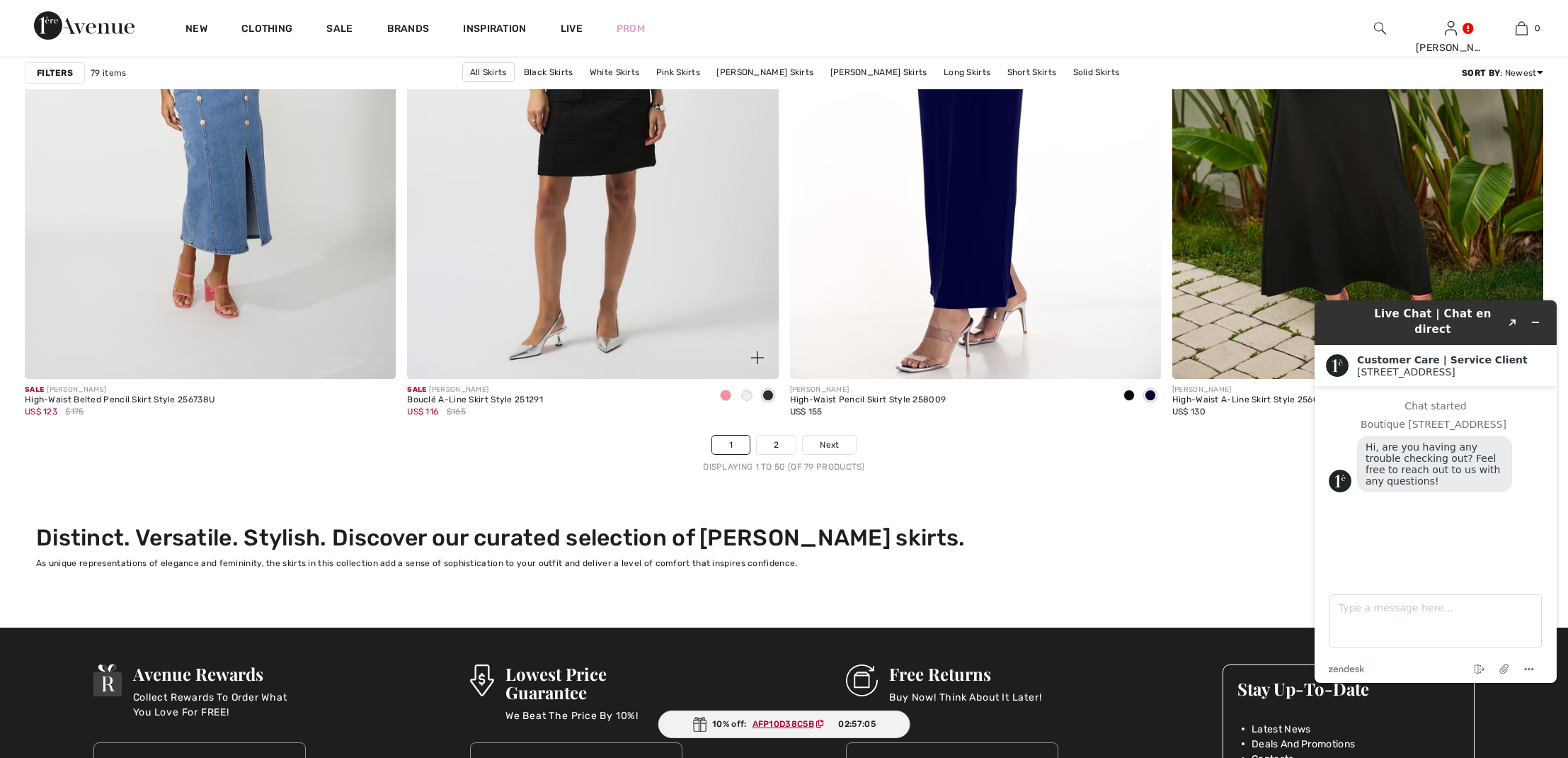
scroll to position [9292, 0]
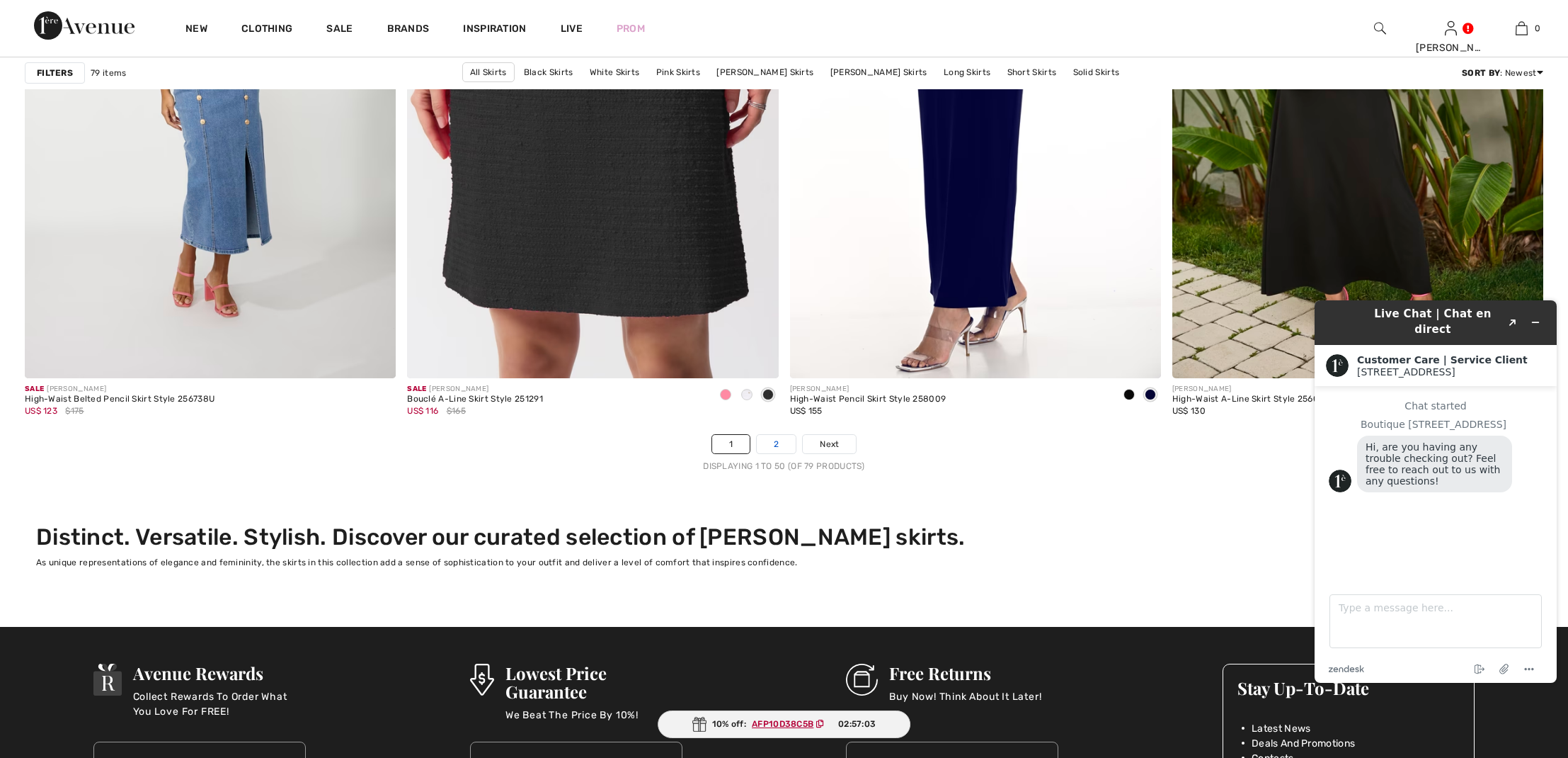
click at [770, 445] on link "2" at bounding box center [776, 444] width 39 height 18
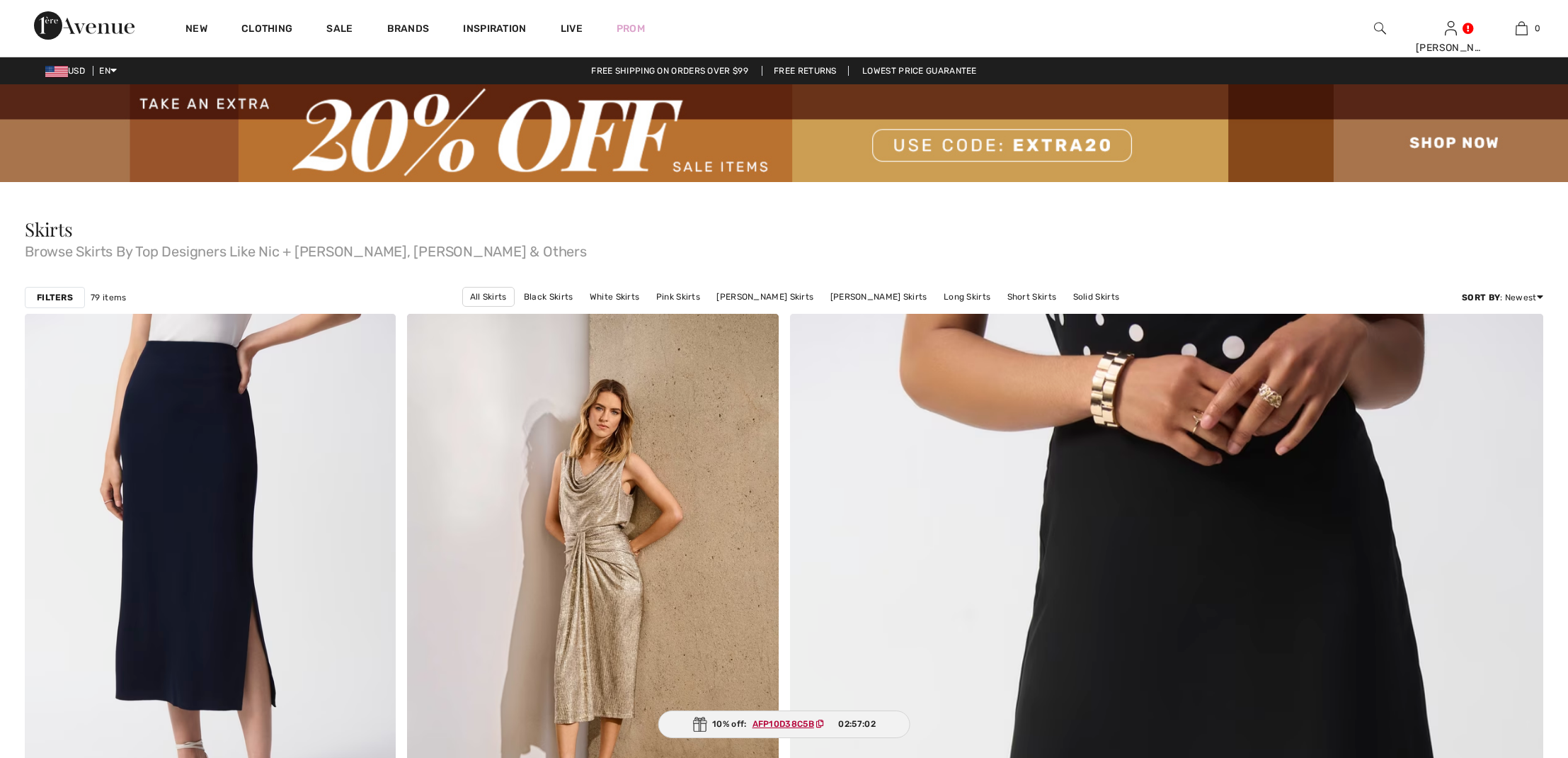
checkbox input "true"
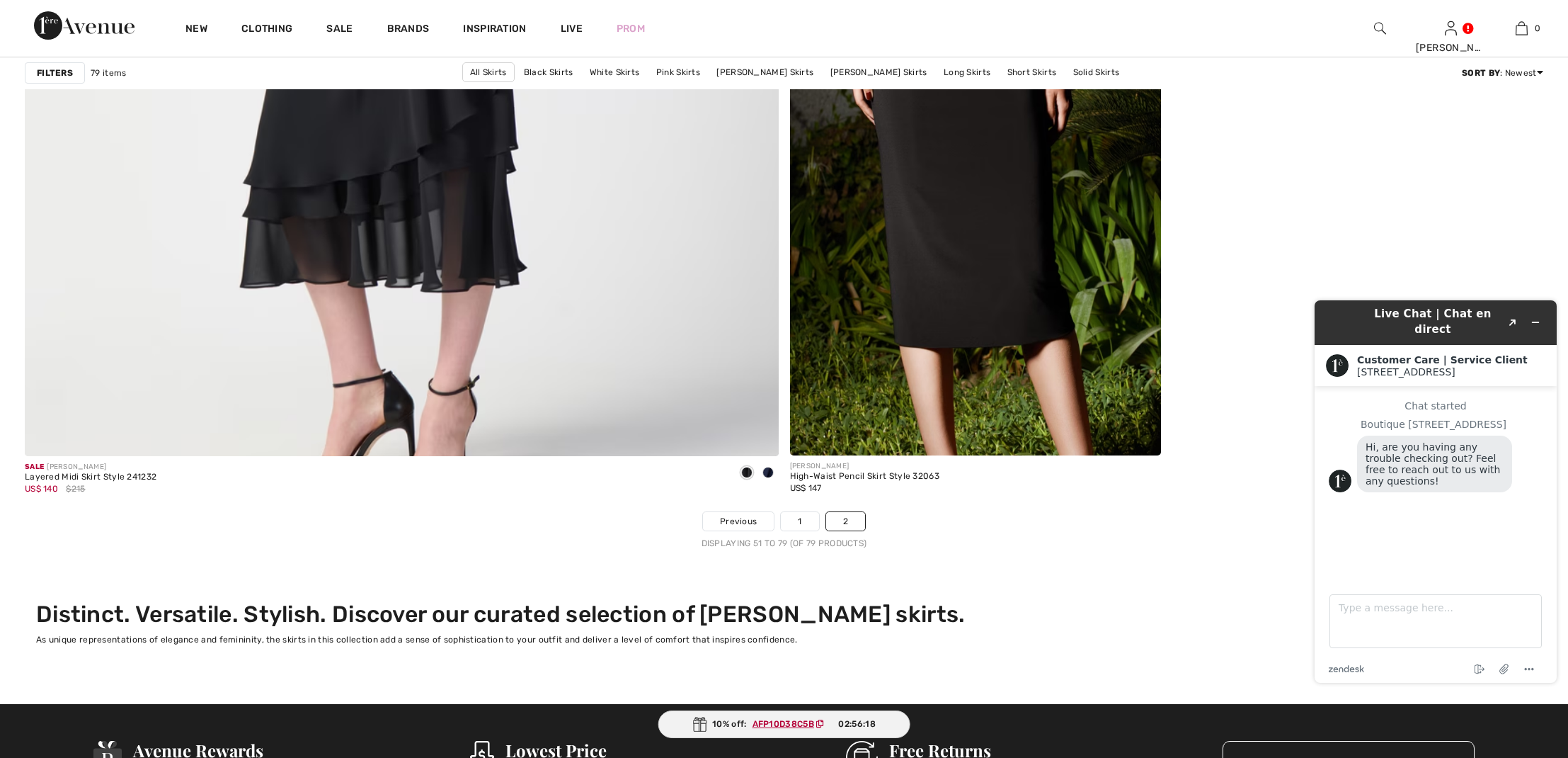
scroll to position [5885, 0]
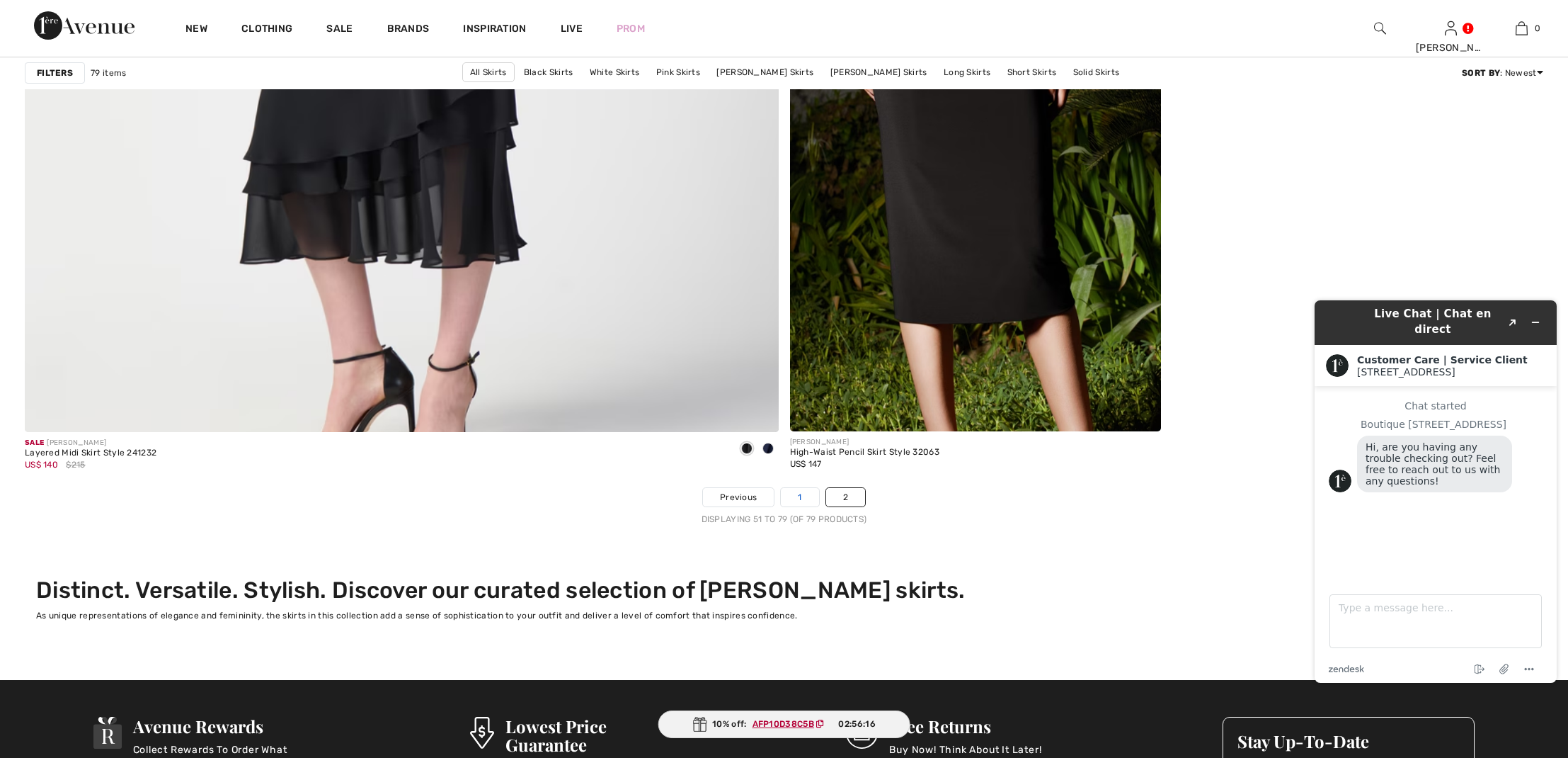
click at [794, 498] on link "1" at bounding box center [799, 497] width 37 height 18
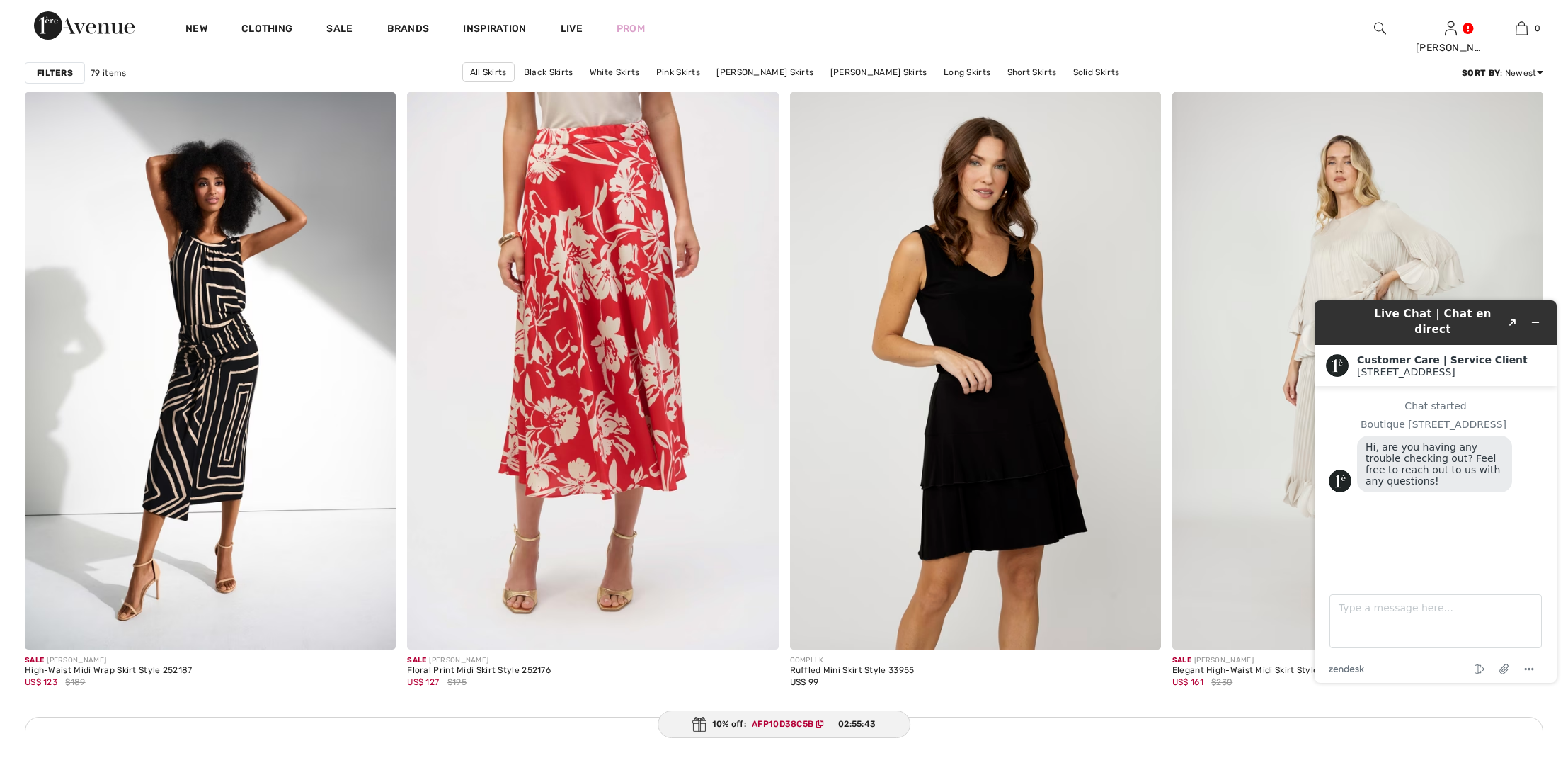
scroll to position [6921, 0]
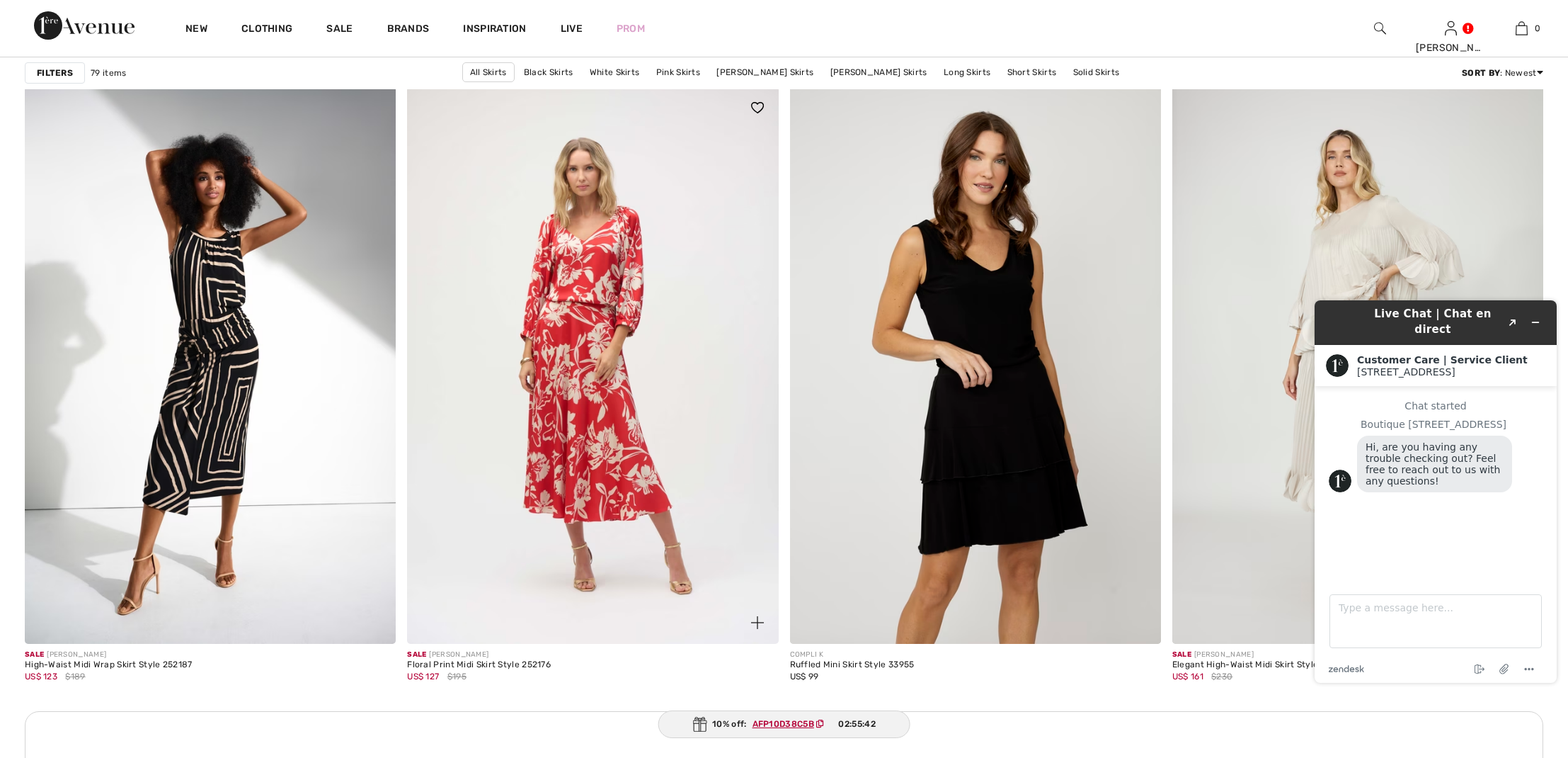
click at [566, 333] on img at bounding box center [592, 364] width 371 height 556
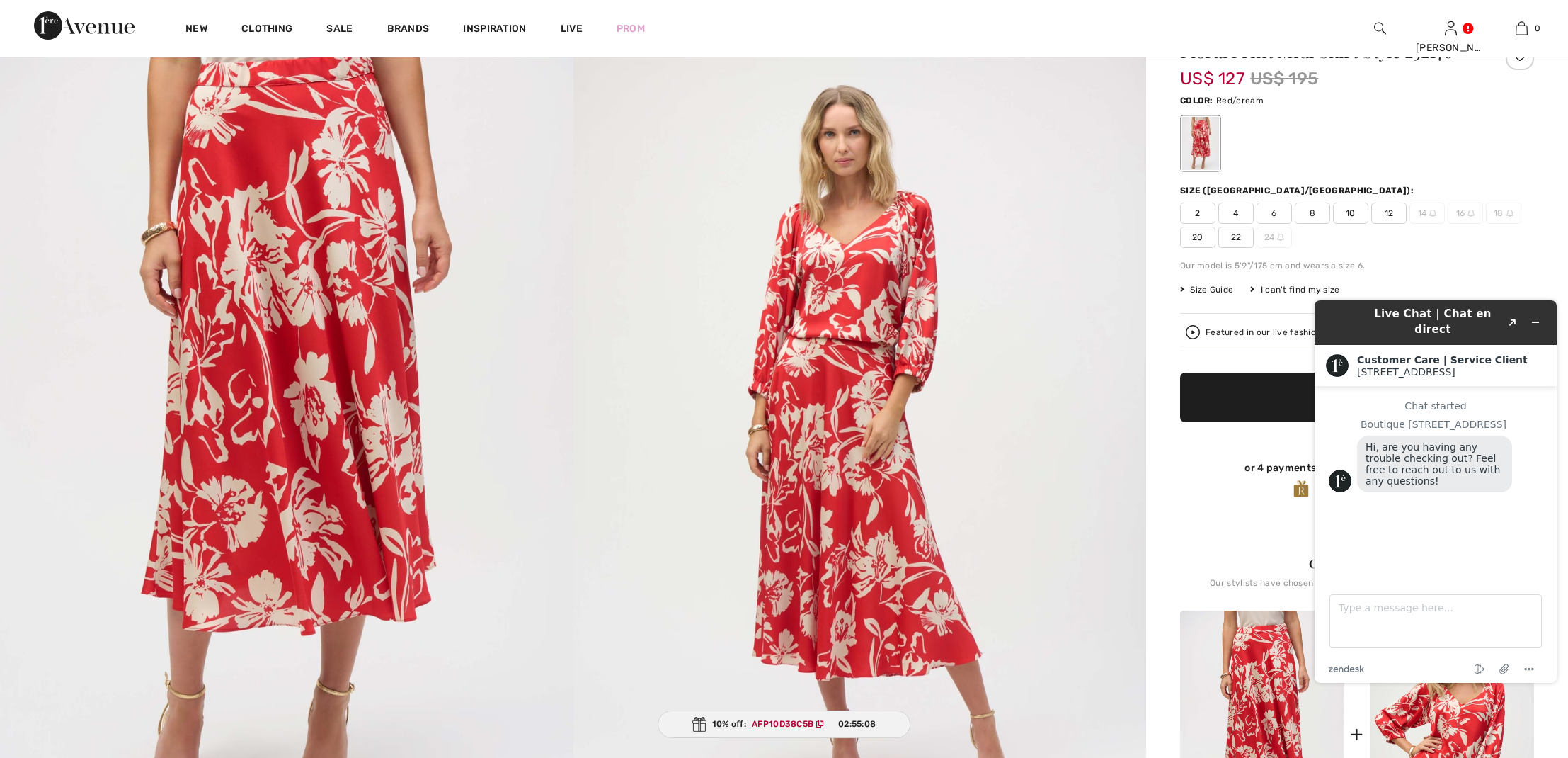
scroll to position [170, 0]
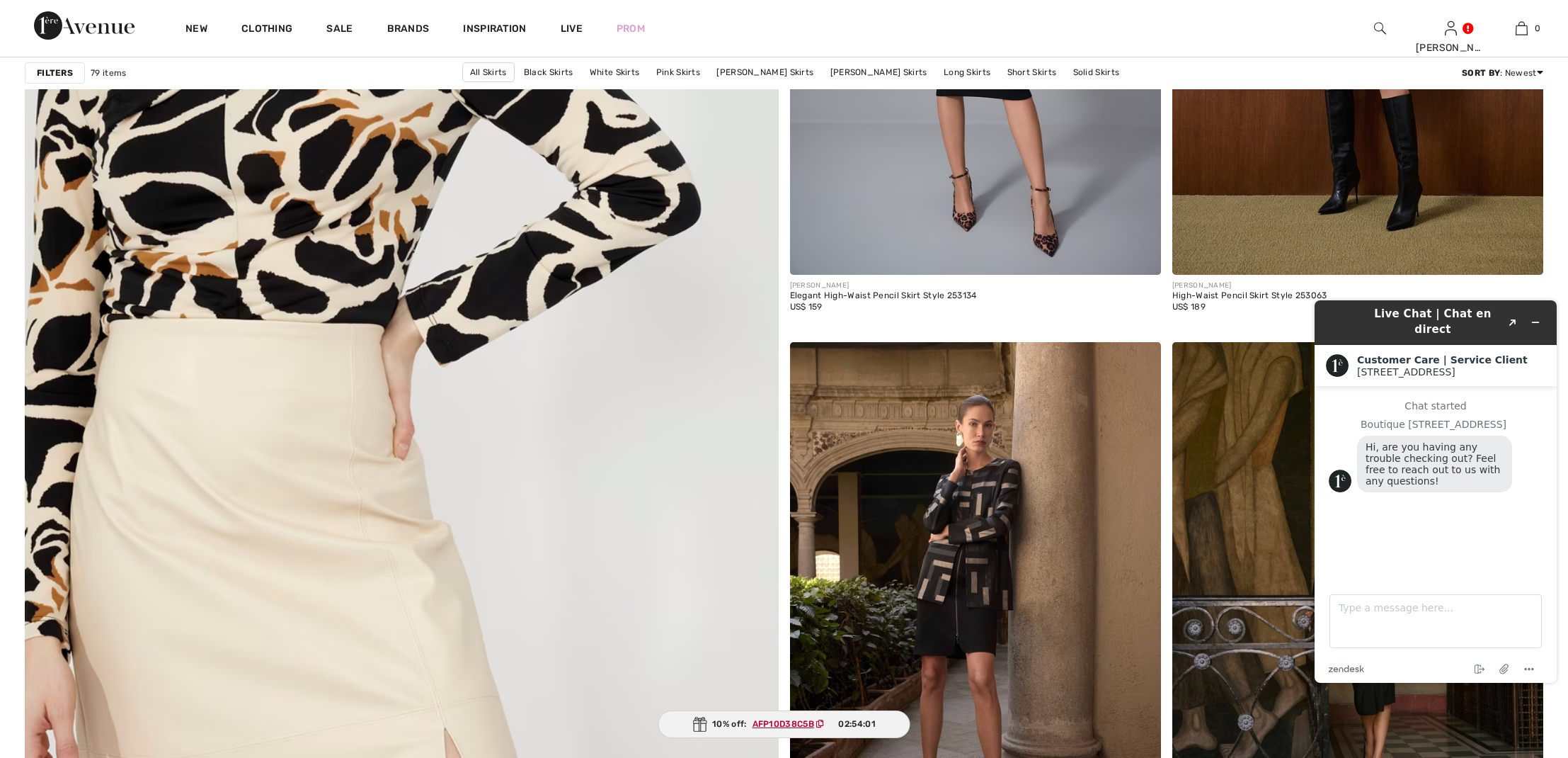
scroll to position [5420, 0]
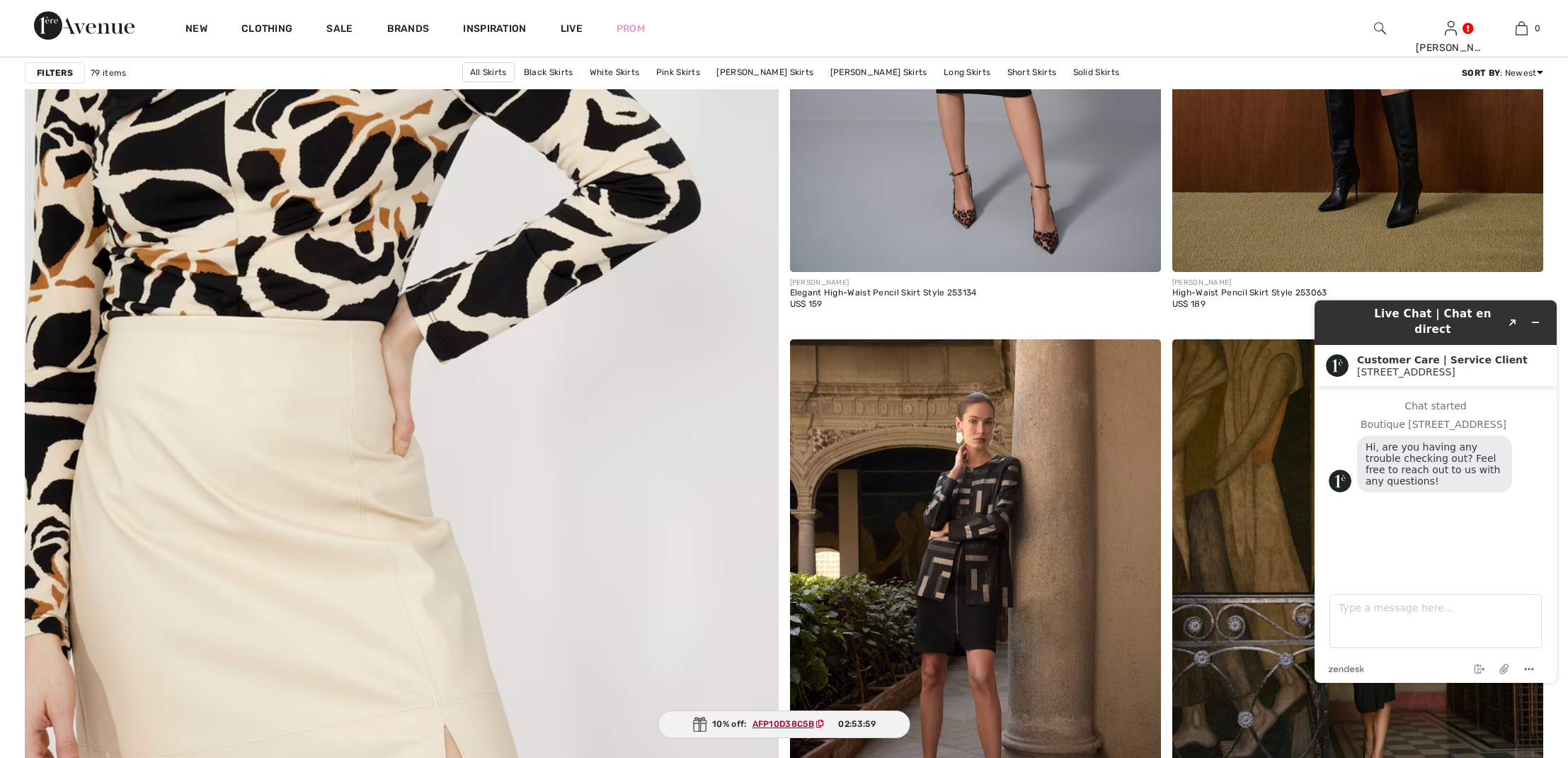
click at [313, 422] on img at bounding box center [401, 393] width 904 height 1357
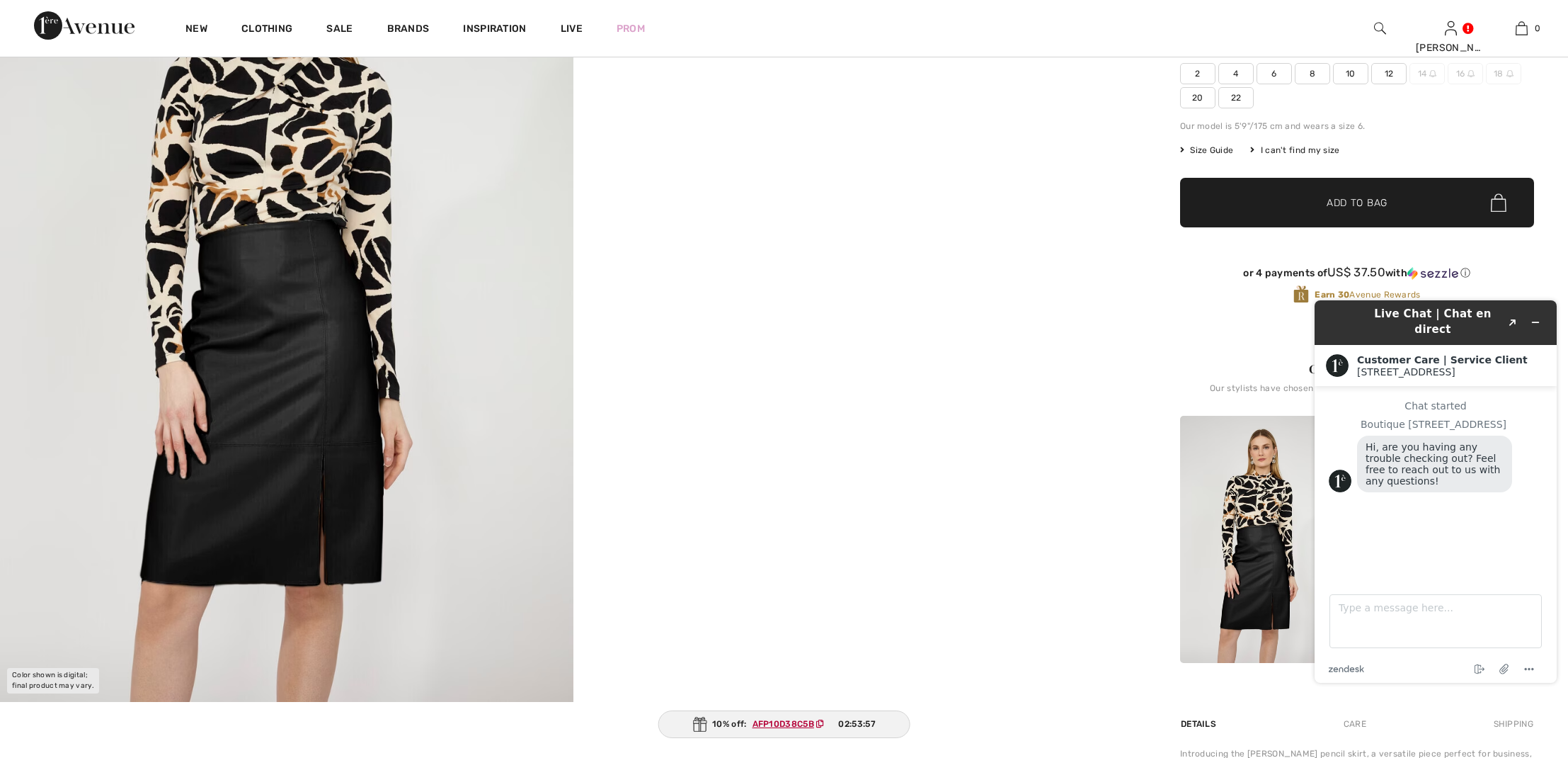
scroll to position [345, 0]
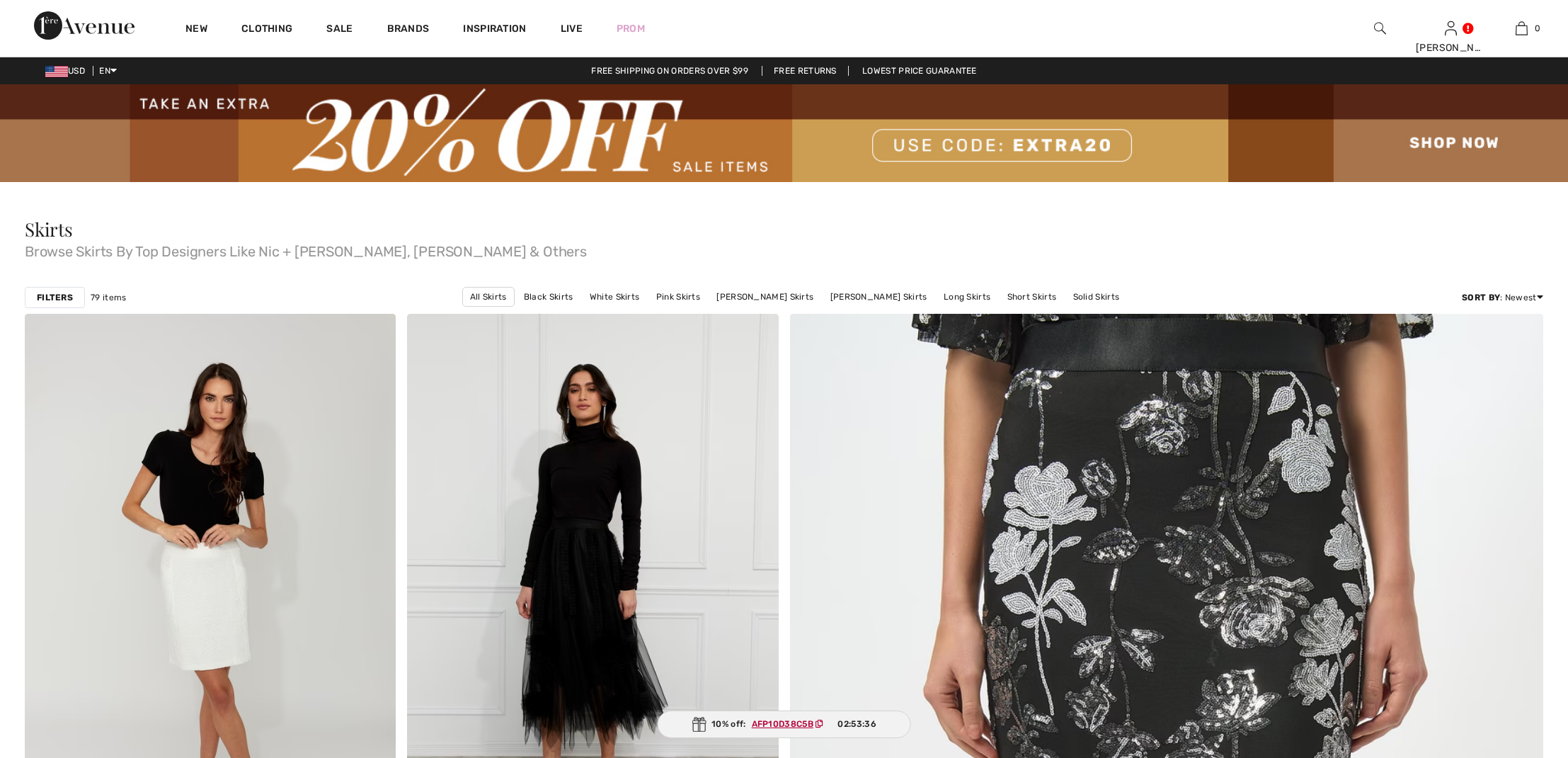
checkbox input "true"
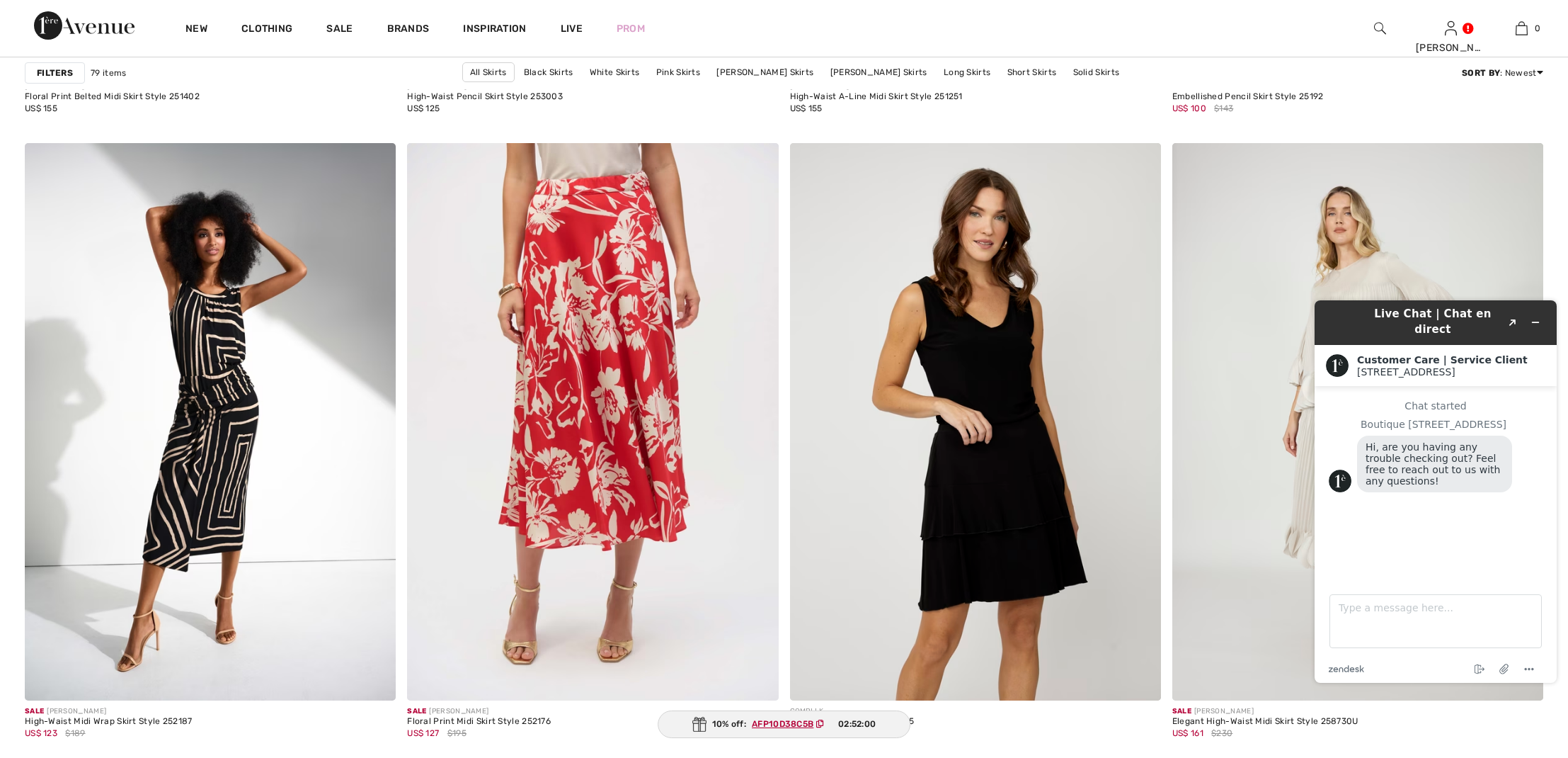
scroll to position [6861, 0]
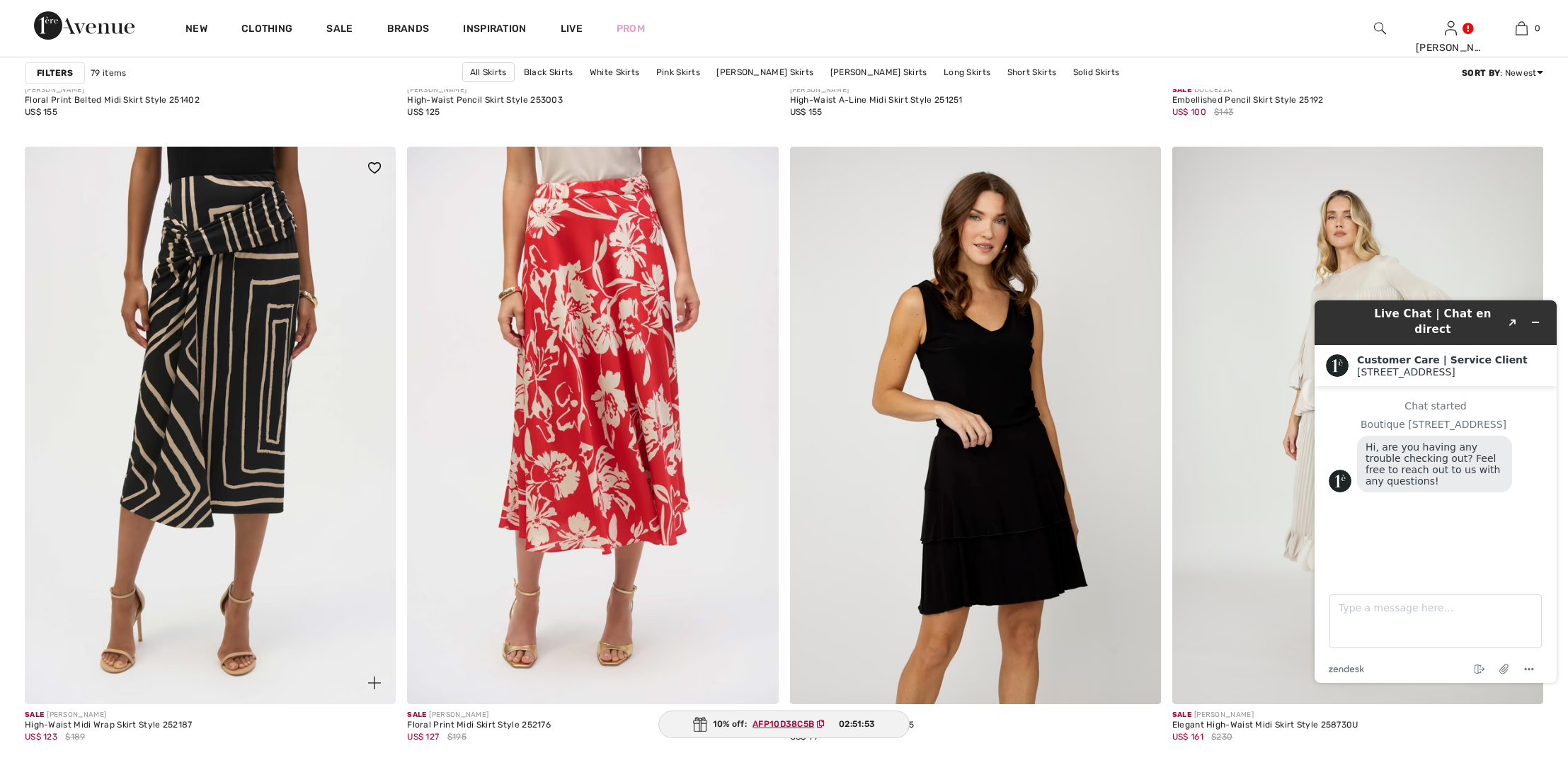
click at [219, 270] on img at bounding box center [210, 425] width 371 height 556
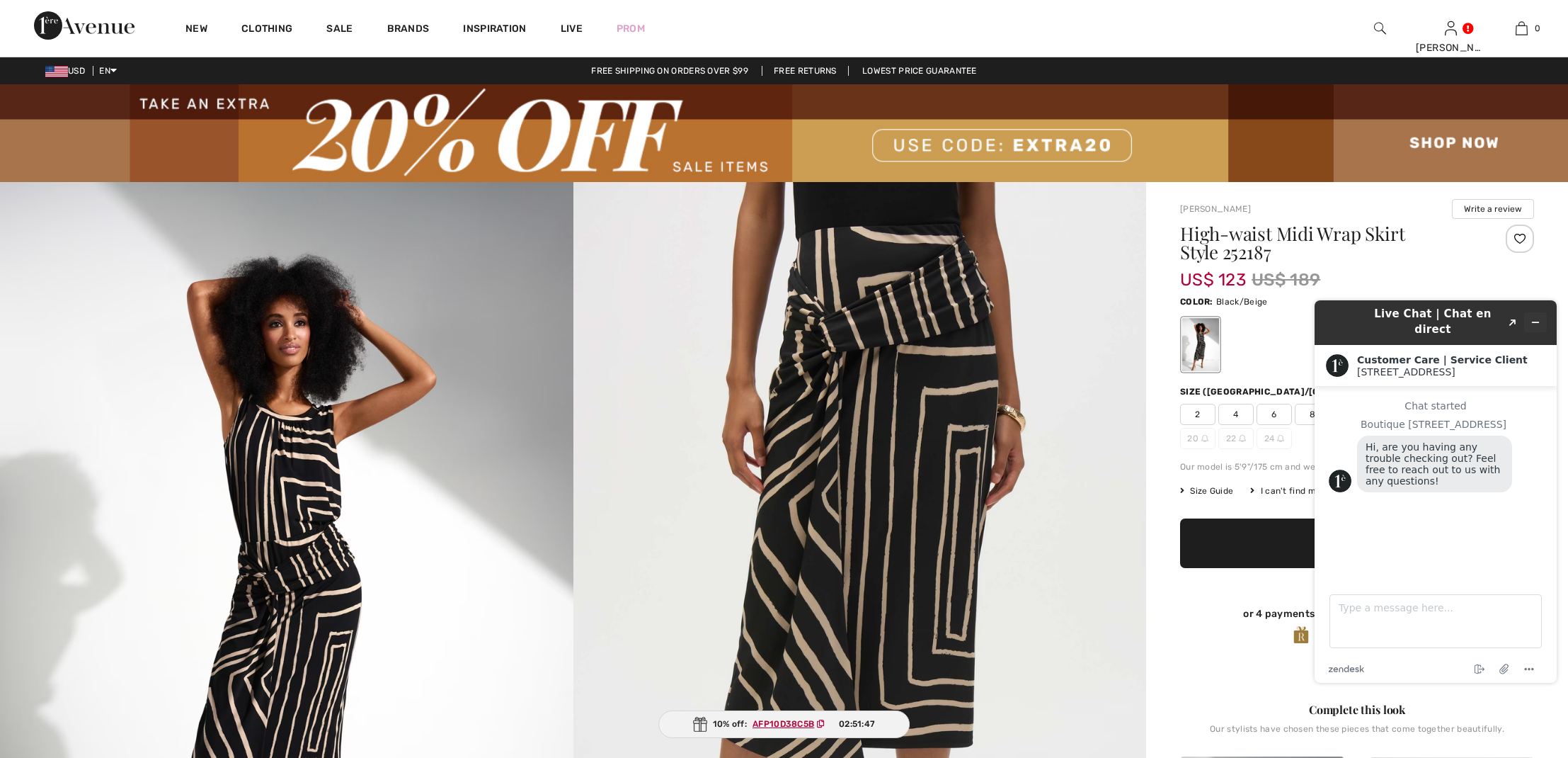
click at [1537, 322] on icon "Minimize widget" at bounding box center [1536, 322] width 7 height 0
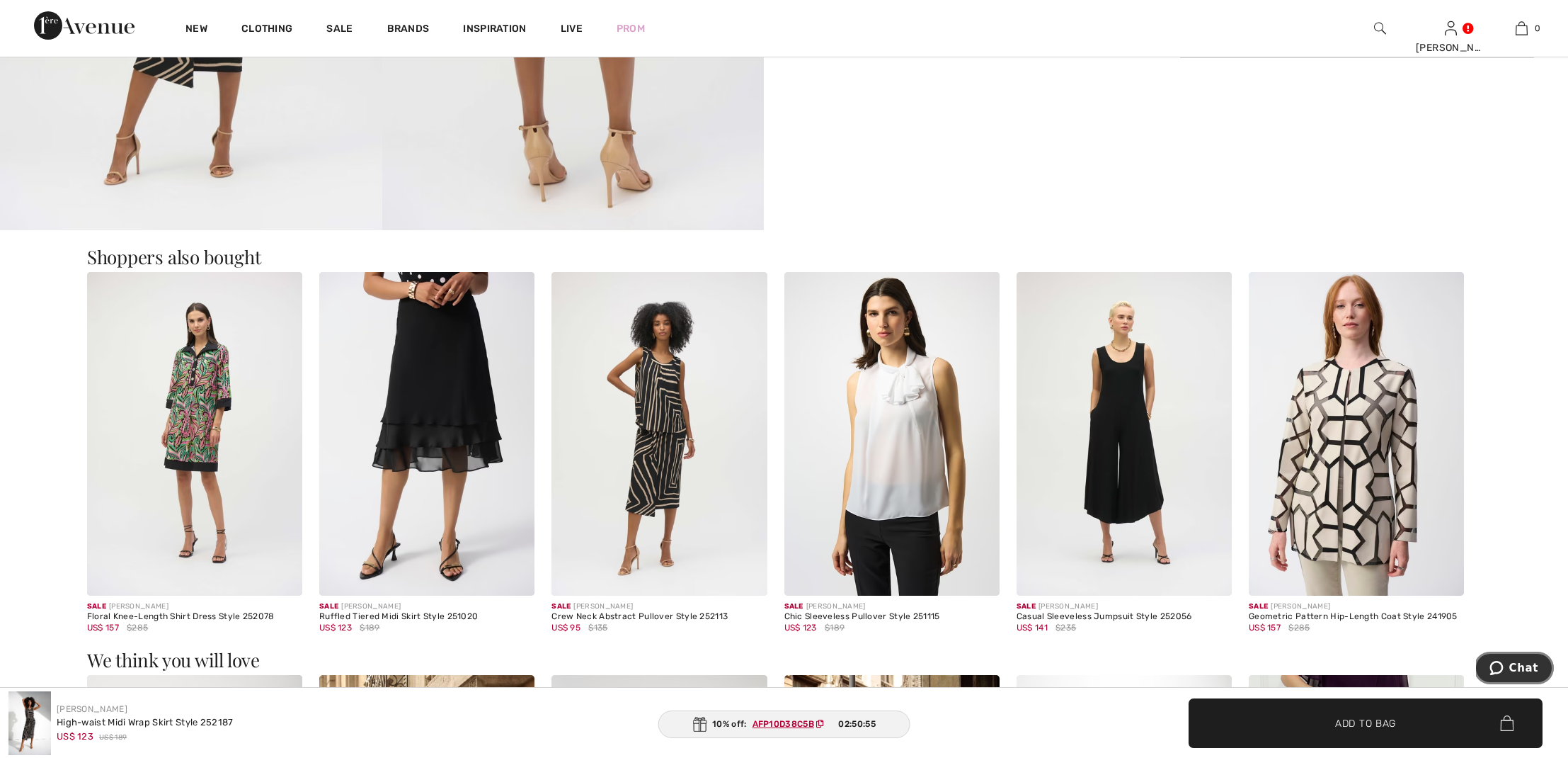
scroll to position [1378, 0]
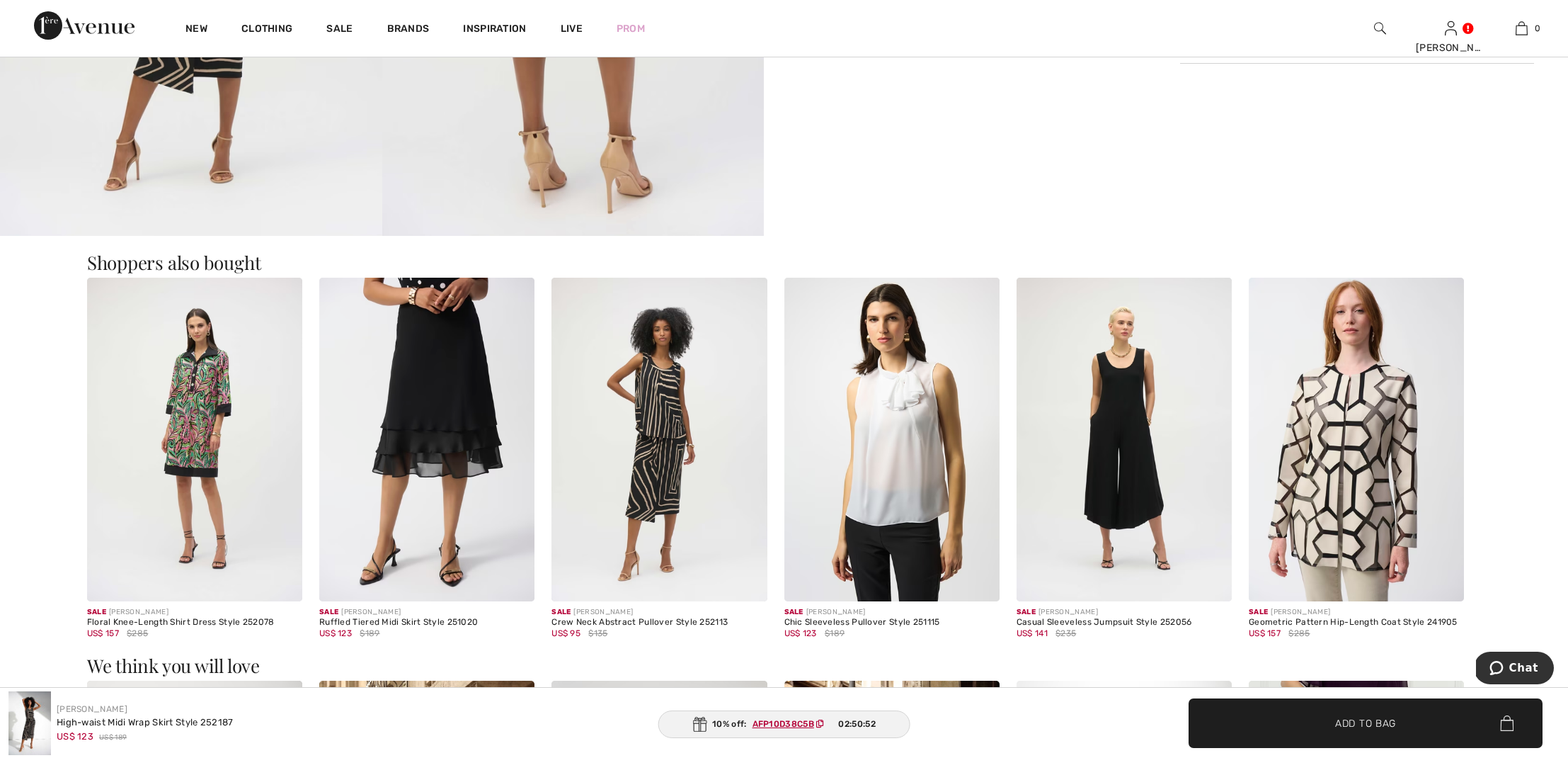
click at [663, 391] on img at bounding box center [659, 439] width 216 height 323
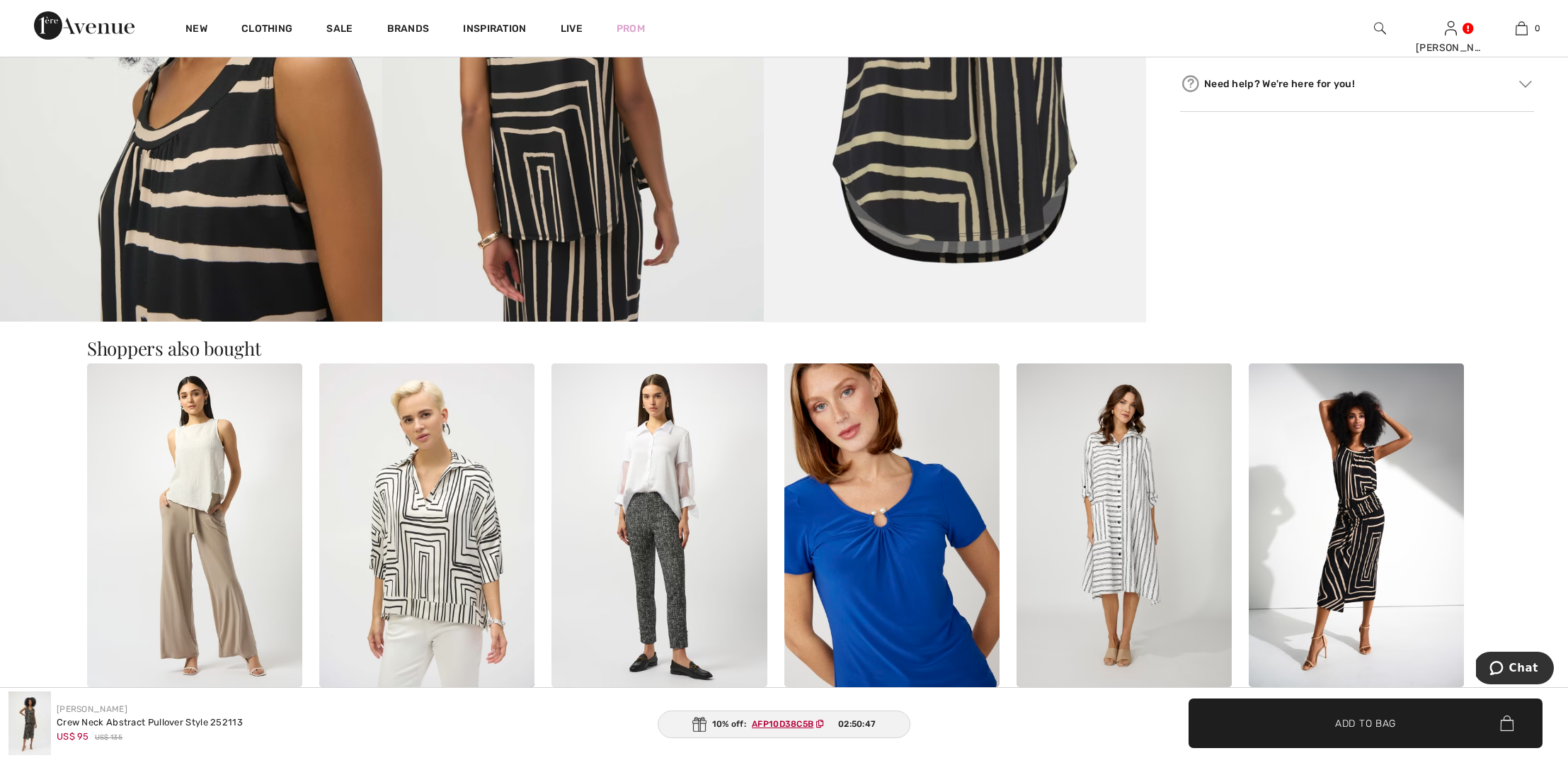
scroll to position [1297, 0]
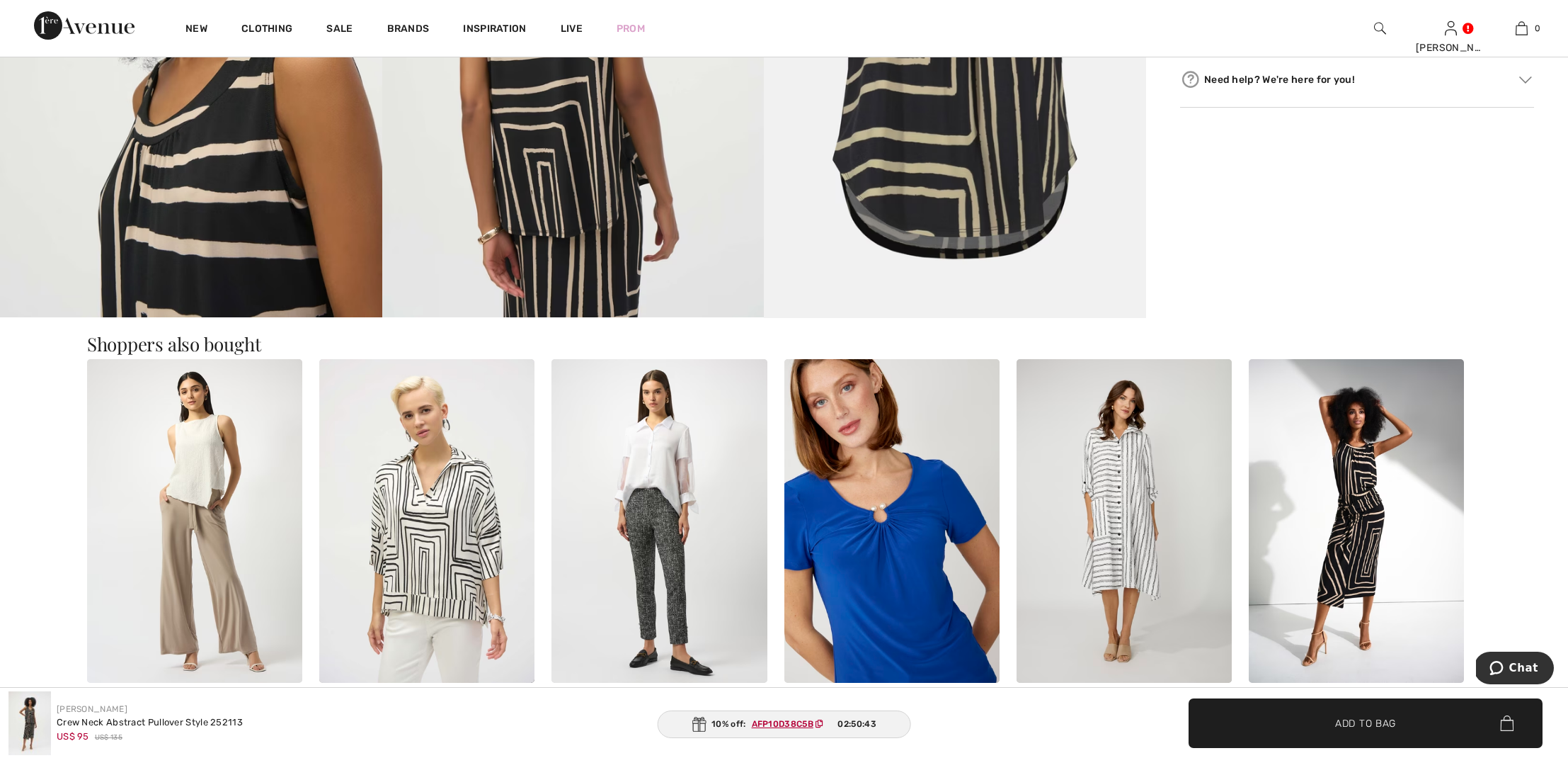
click at [1122, 454] on img at bounding box center [1124, 520] width 216 height 323
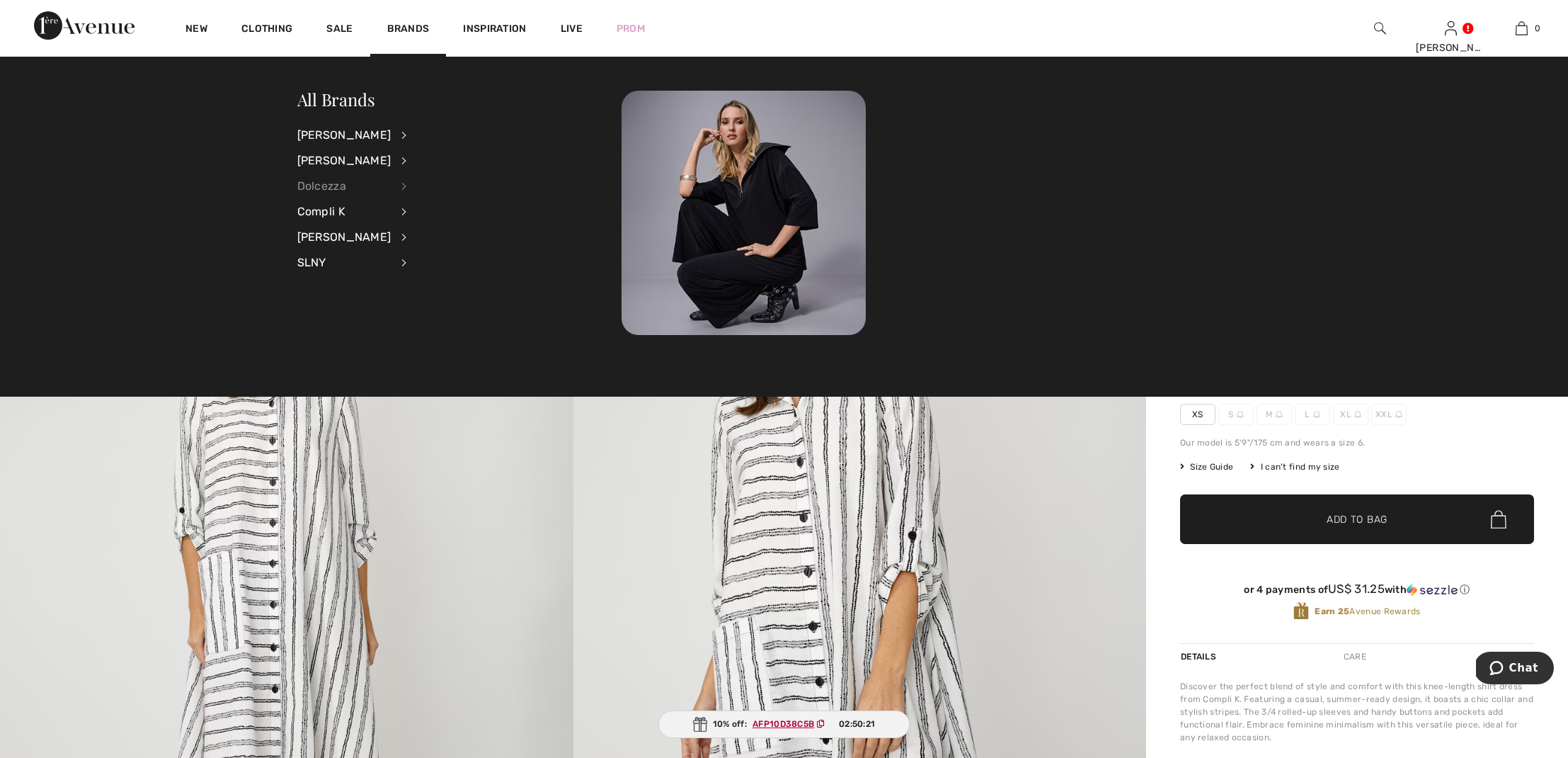
click at [329, 188] on div "Dolcezza" at bounding box center [345, 186] width 95 height 26
click at [458, 158] on link "Dresses & Jumpsuits" at bounding box center [479, 158] width 109 height 23
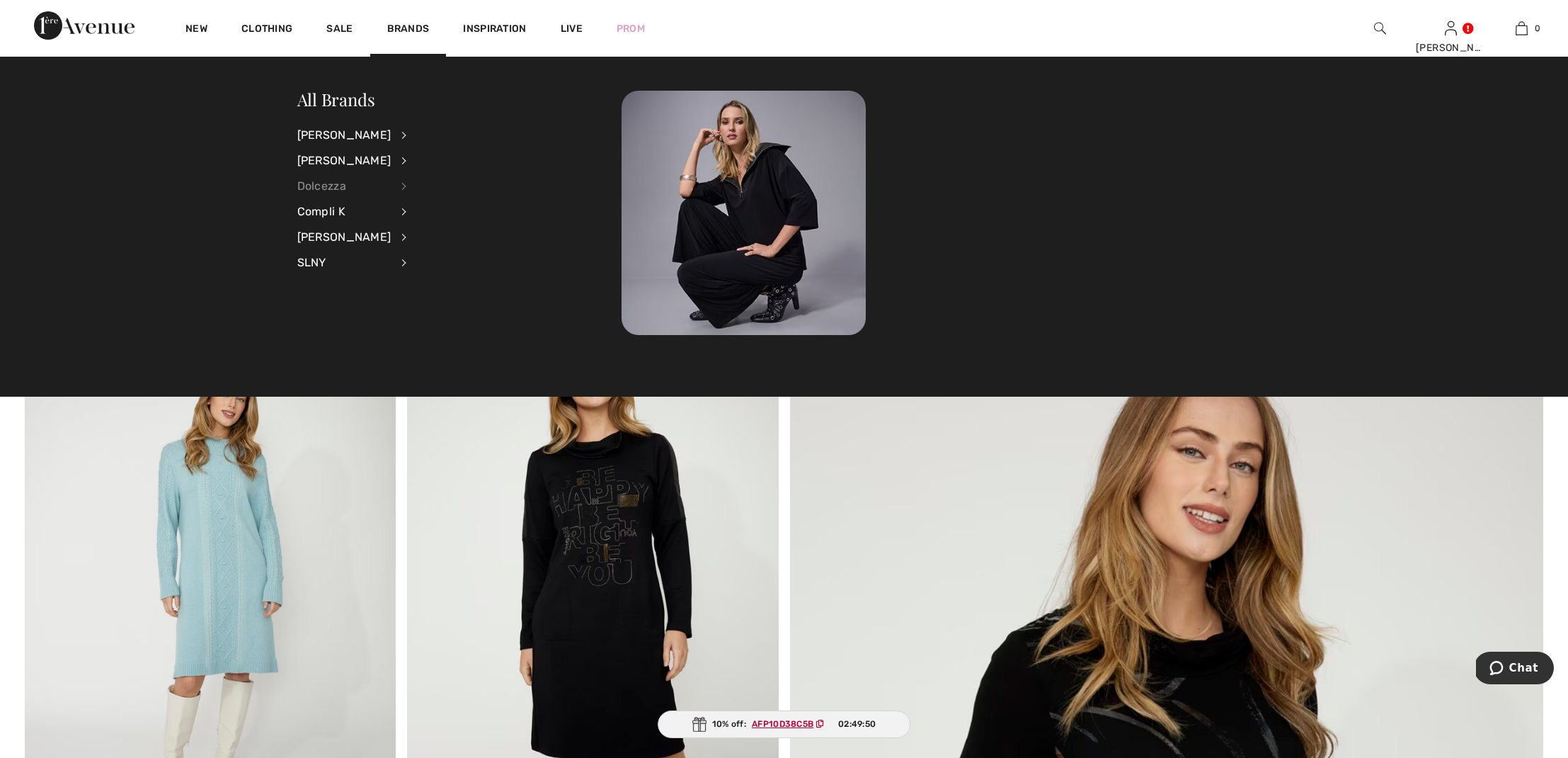
click at [320, 187] on div "Dolcezza" at bounding box center [345, 186] width 95 height 26
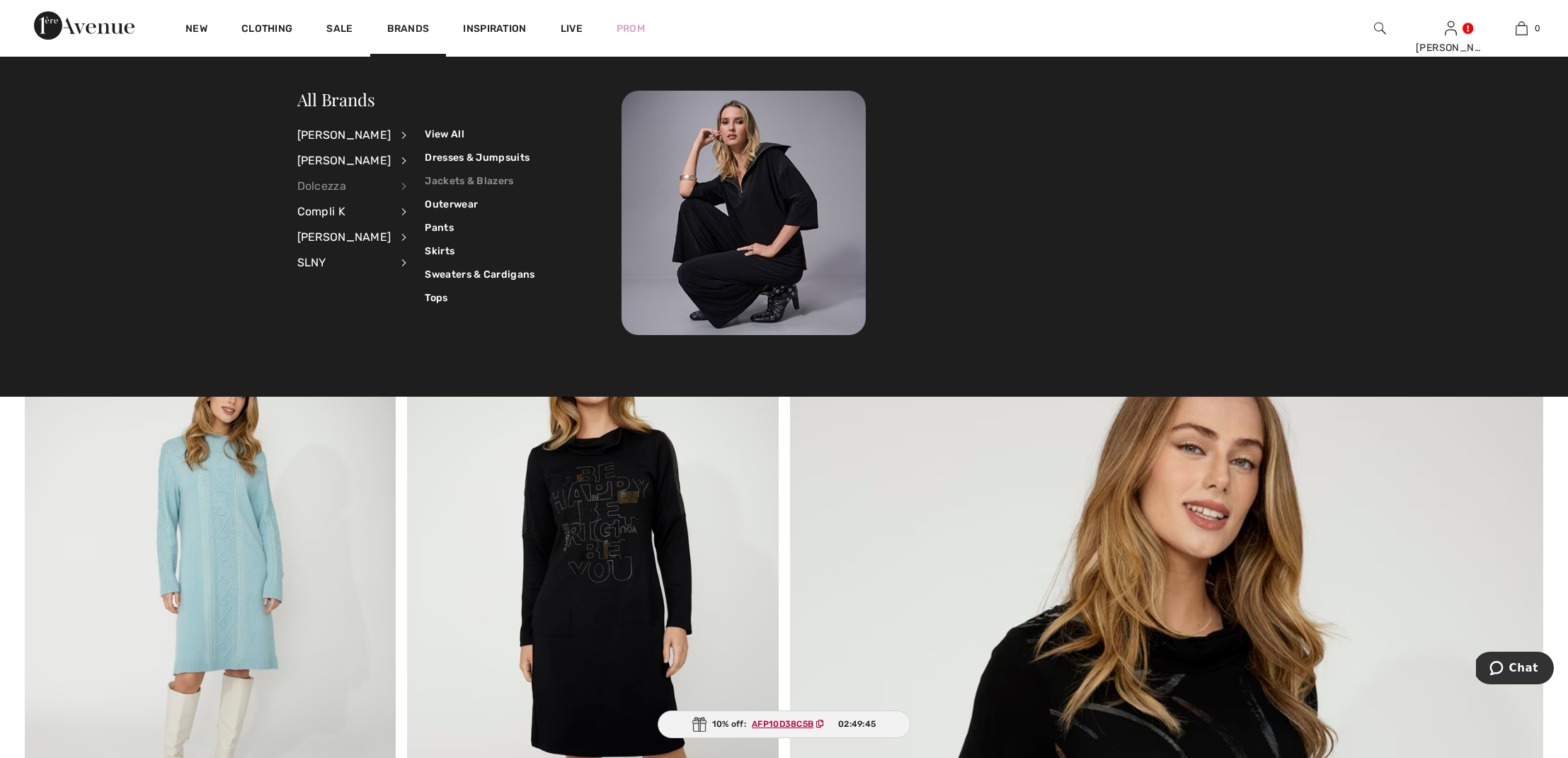
click at [449, 178] on link "Jackets & Blazers" at bounding box center [479, 181] width 109 height 23
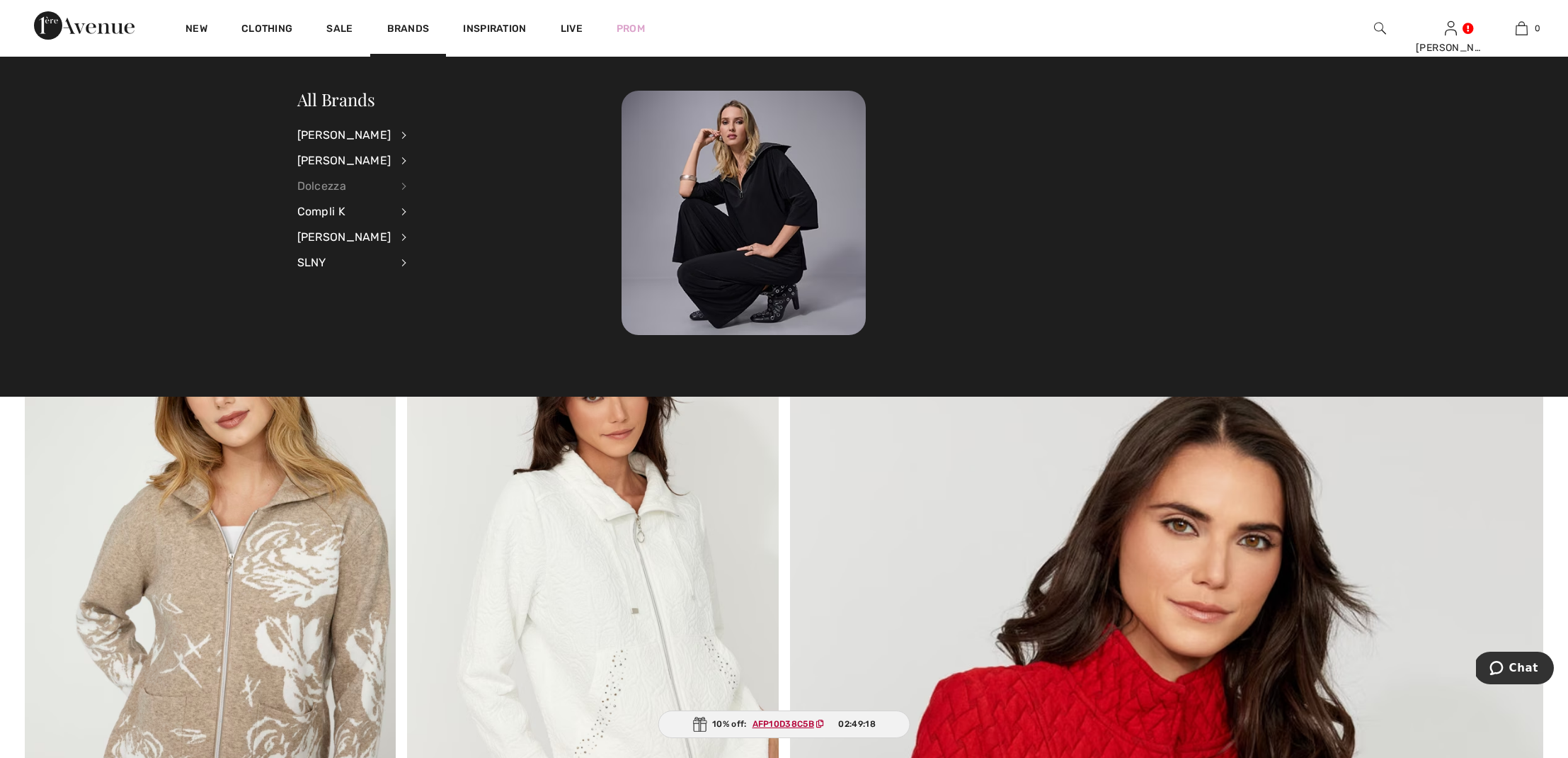
click at [322, 185] on div "Dolcezza" at bounding box center [345, 186] width 95 height 26
click at [444, 274] on link "Sweaters & Cardigans" at bounding box center [479, 275] width 109 height 23
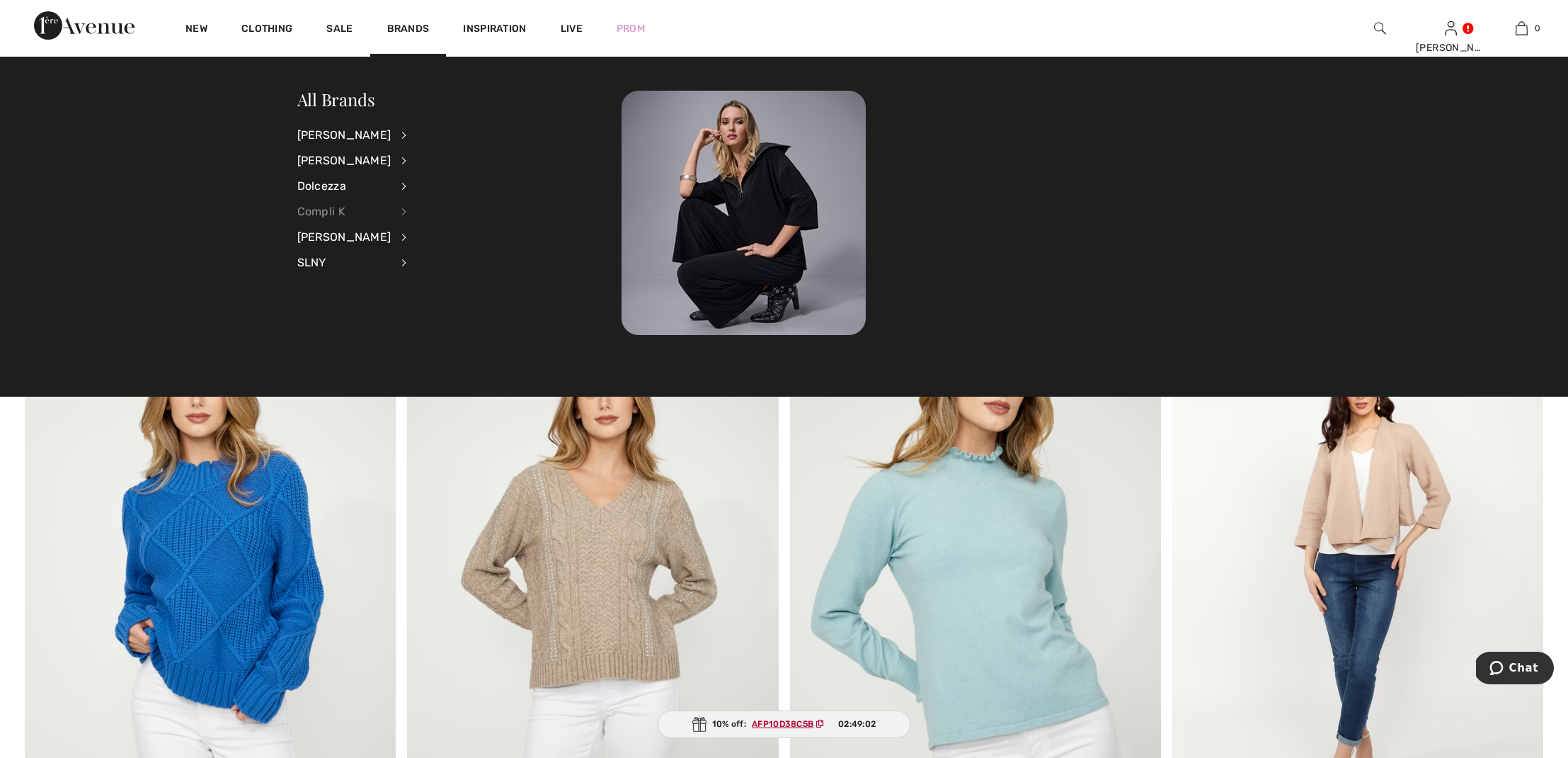
click at [314, 208] on div "Compli K" at bounding box center [345, 211] width 95 height 26
click at [439, 154] on link "Dresses & Jumpsuits" at bounding box center [479, 158] width 109 height 23
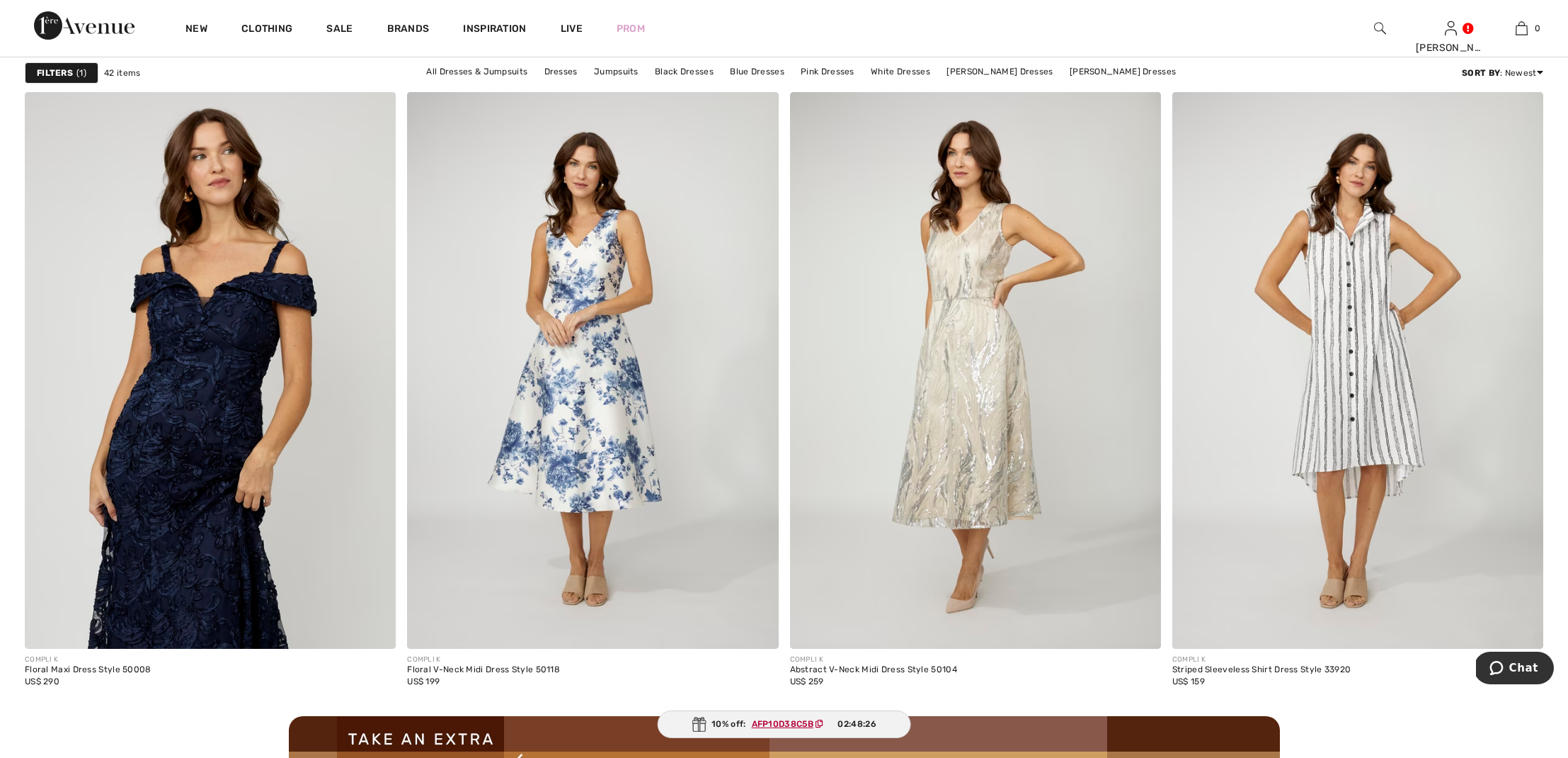
scroll to position [4200, 0]
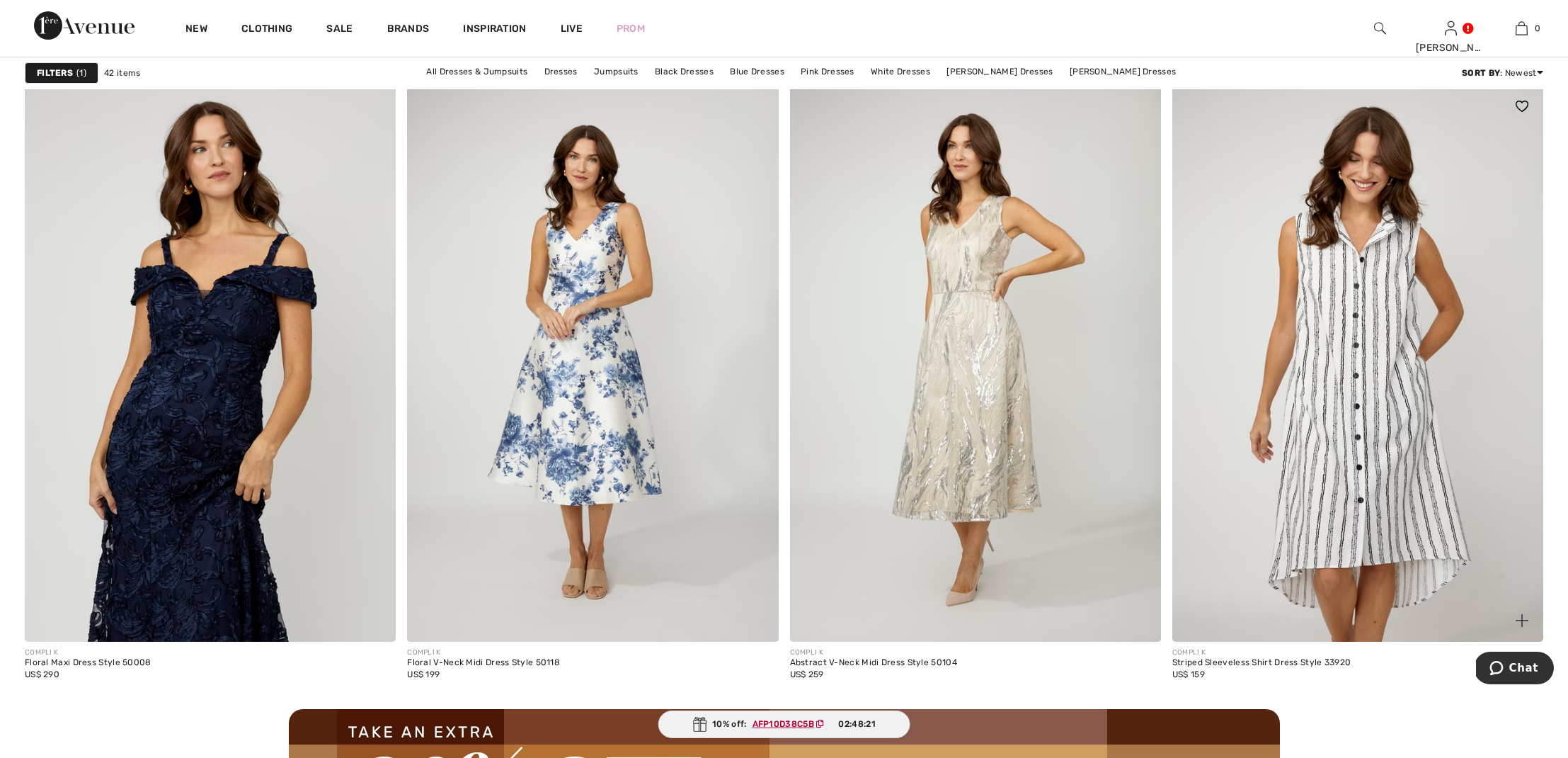
click at [1311, 272] on img at bounding box center [1357, 362] width 371 height 556
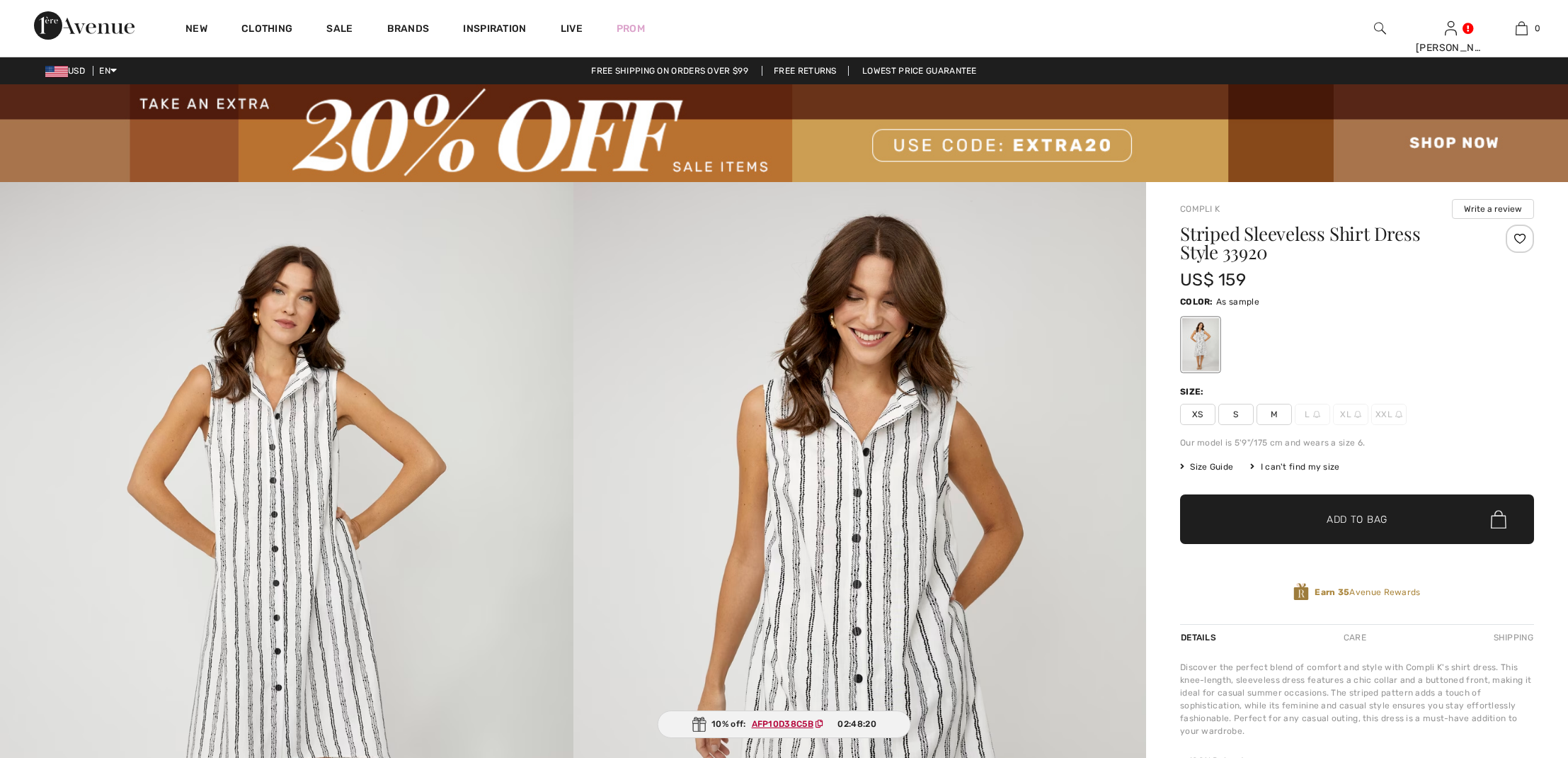
checkbox input "true"
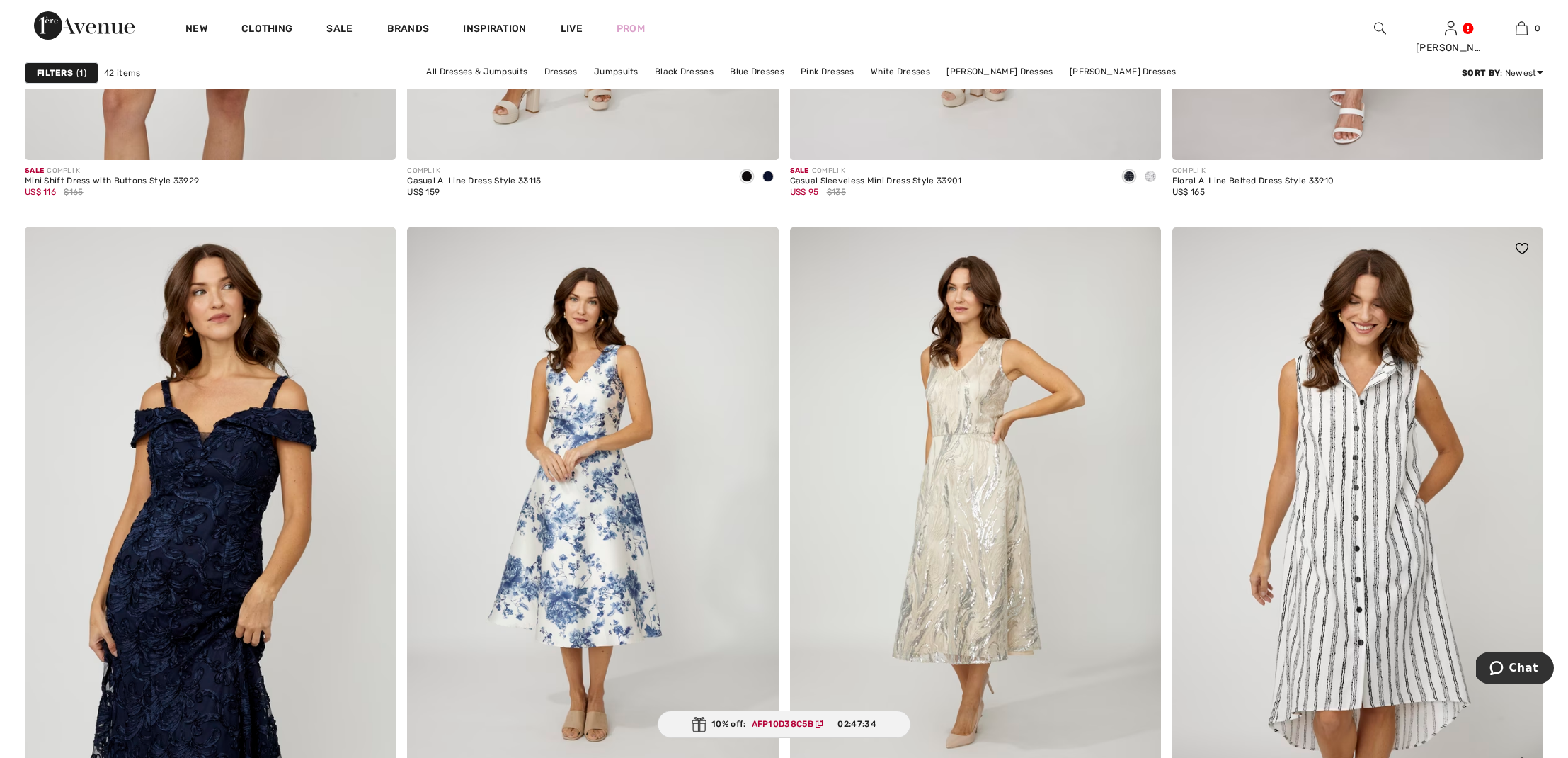
scroll to position [4056, 0]
click at [1347, 420] on img at bounding box center [1357, 507] width 371 height 556
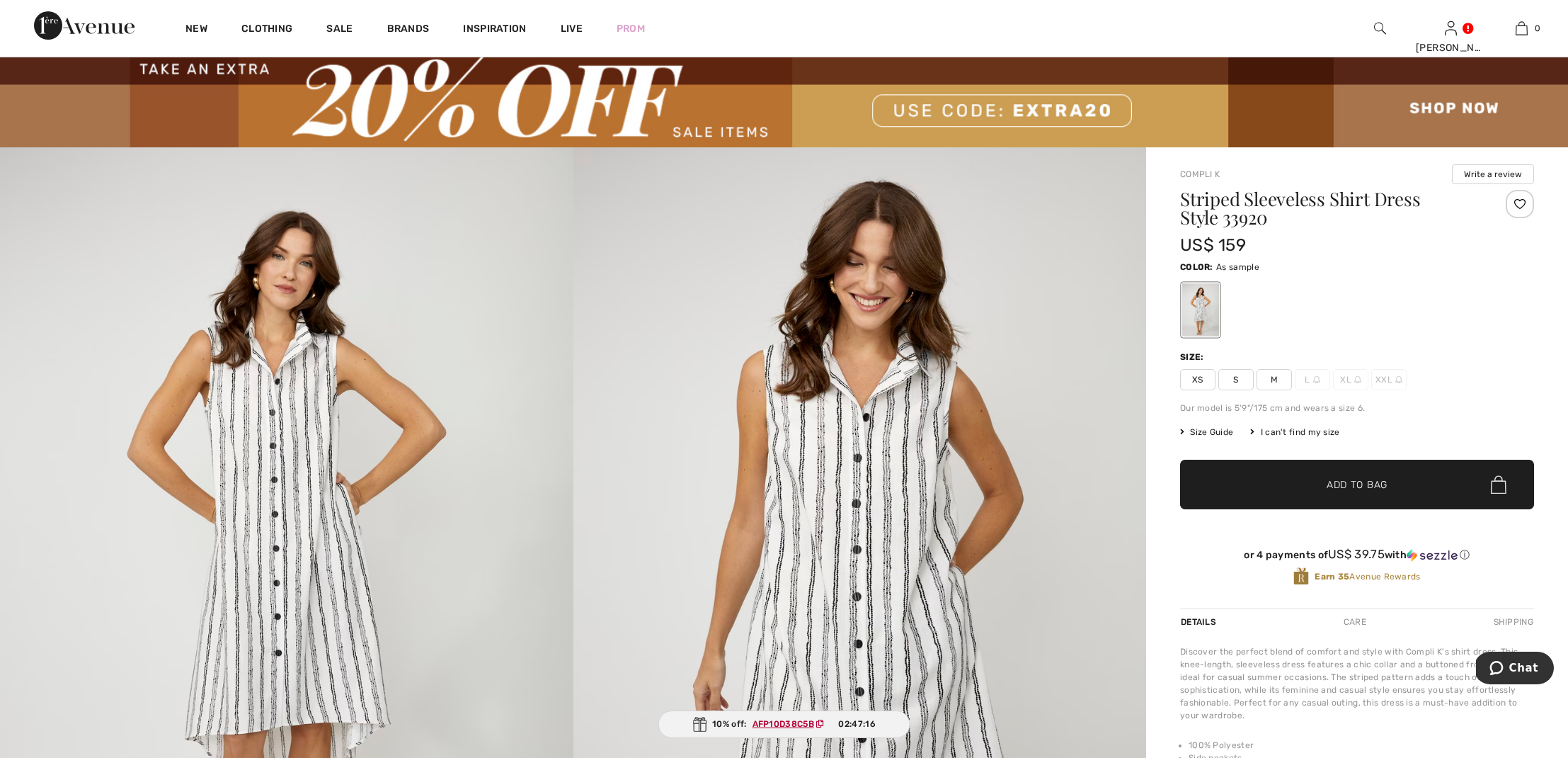
scroll to position [39, 0]
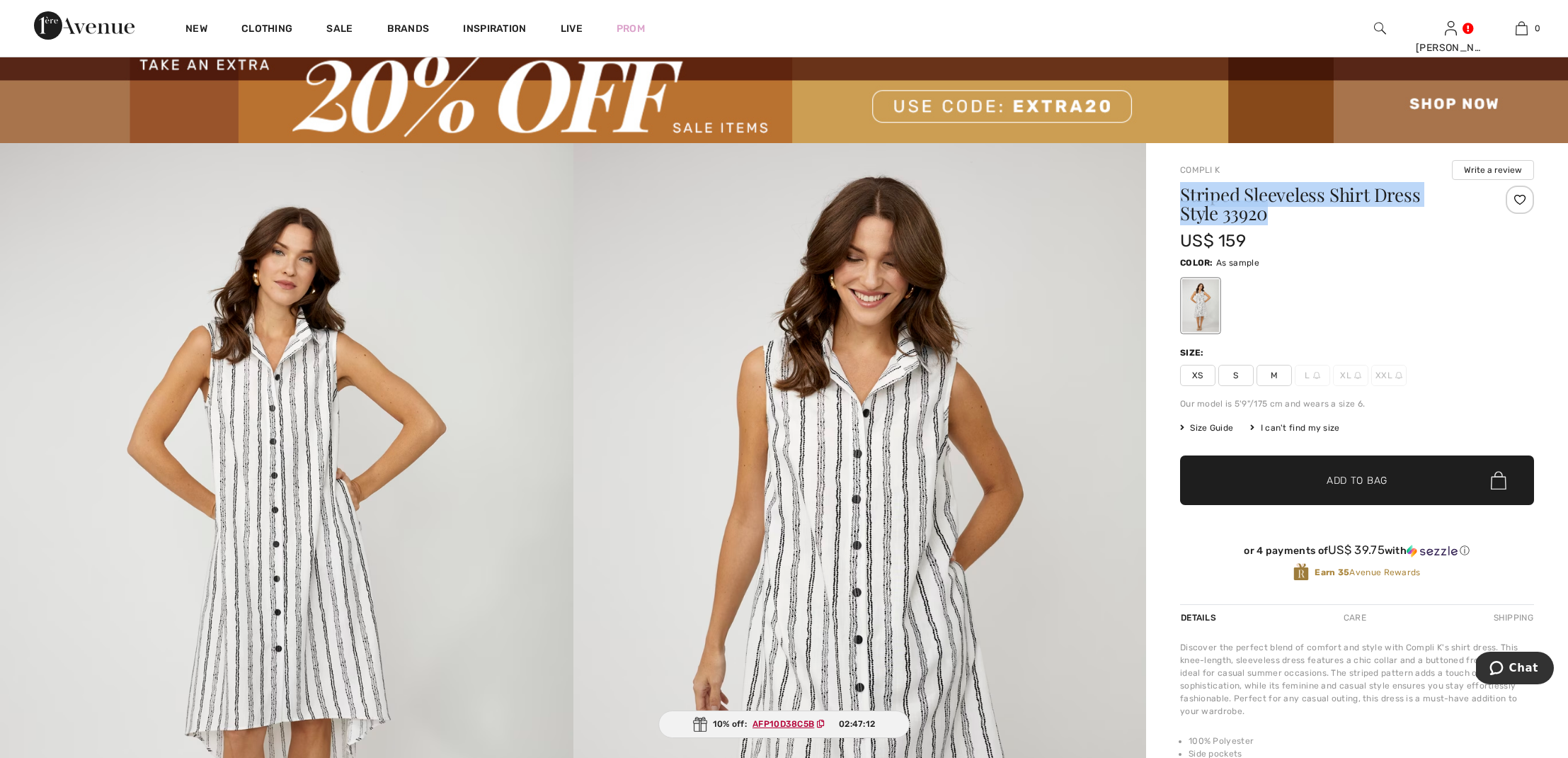
drag, startPoint x: 1183, startPoint y: 192, endPoint x: 1237, endPoint y: 202, distance: 54.9
click at [1237, 202] on h1 "Striped Sleeveless Shirt Dress Style 33920" at bounding box center [1328, 204] width 295 height 36
copy h1 "Striped Sleeveless Shirt Dress Style 33920"
click at [1199, 429] on span "Size Guide" at bounding box center [1206, 427] width 53 height 12
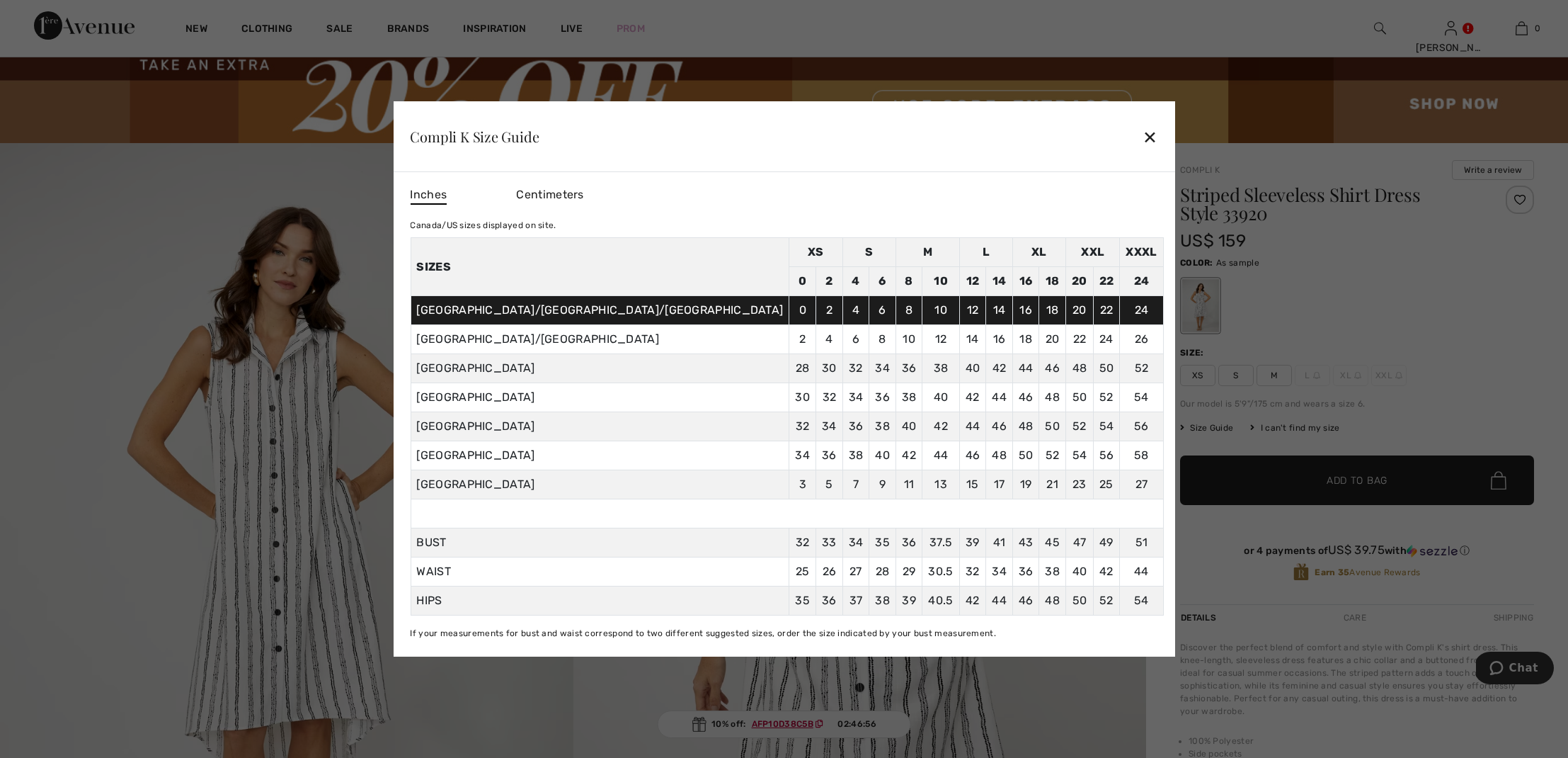
click at [1143, 134] on div "✕" at bounding box center [1150, 137] width 15 height 30
